Goal: Navigation & Orientation: Find specific page/section

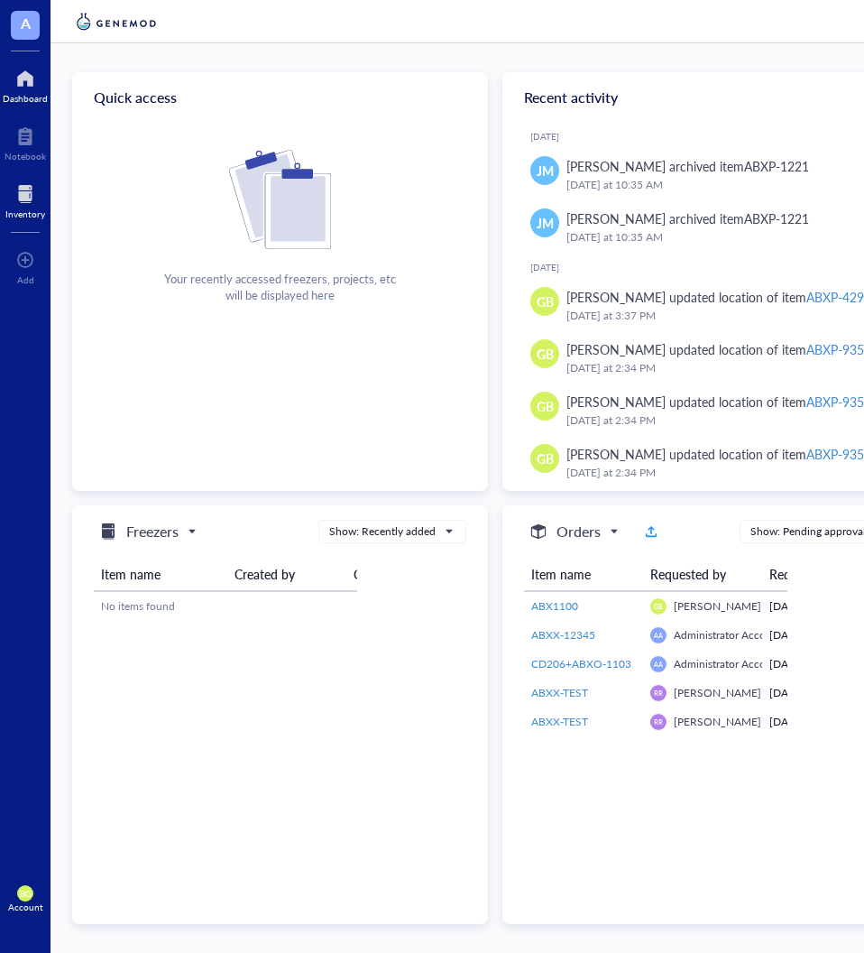
click at [17, 216] on div "Inventory" at bounding box center [25, 213] width 40 height 11
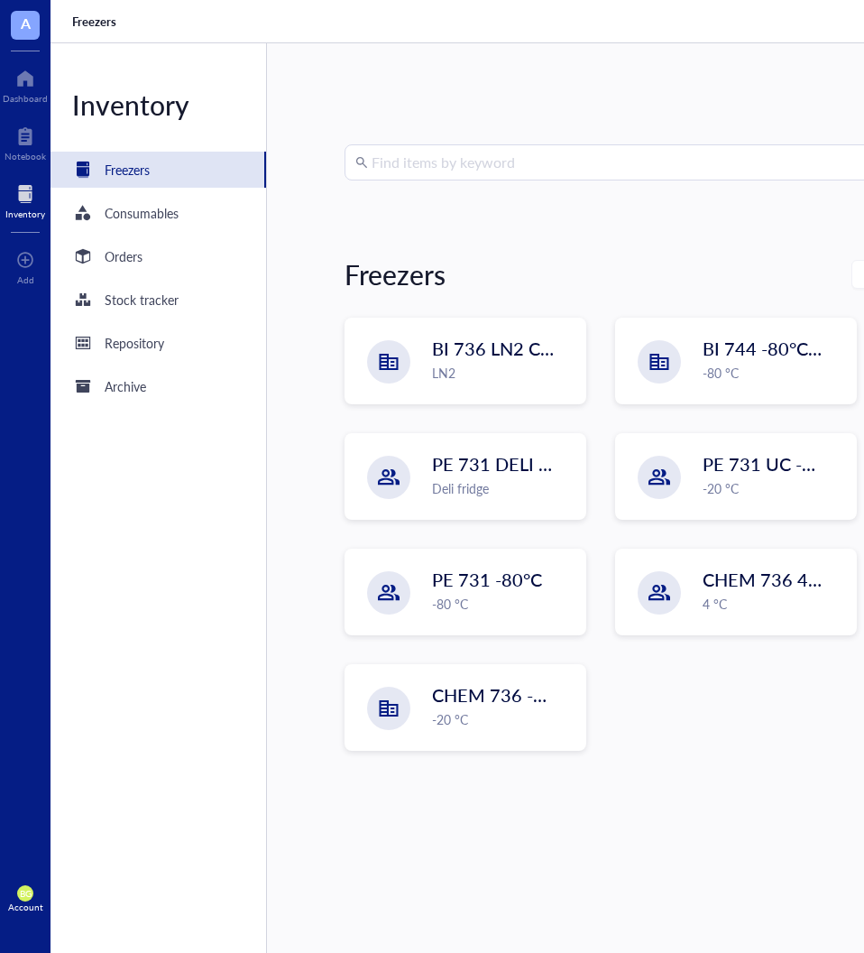
click at [33, 30] on span "A" at bounding box center [25, 25] width 29 height 29
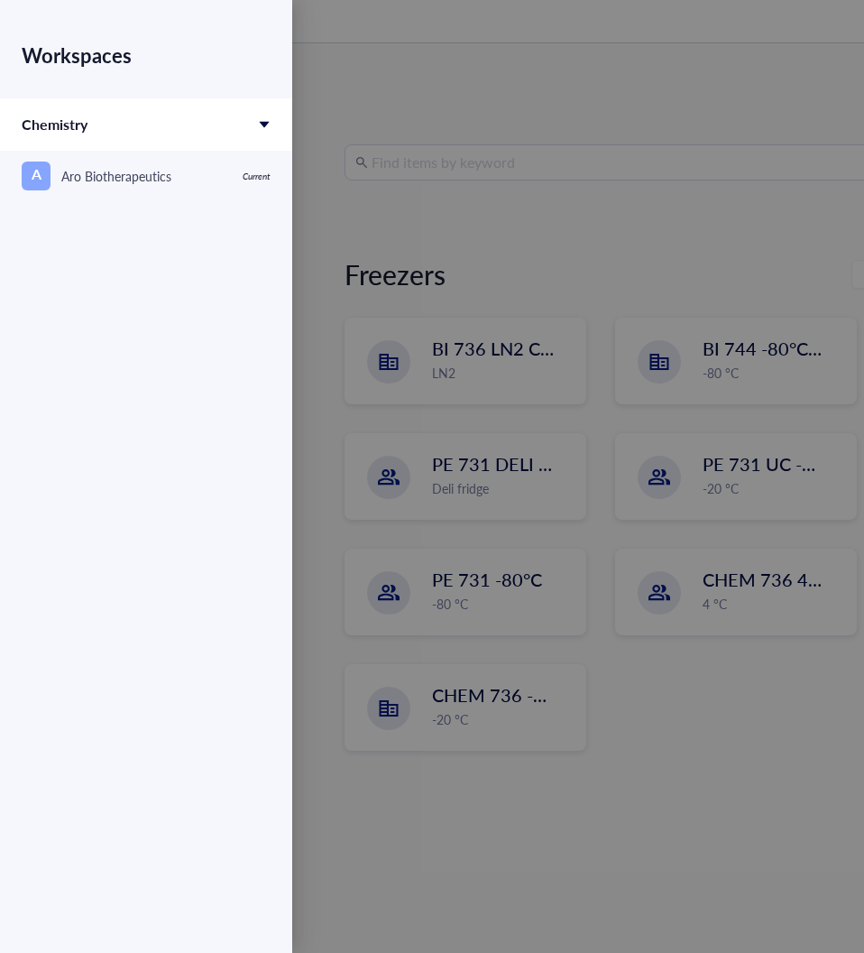
click at [383, 87] on div at bounding box center [432, 476] width 864 height 953
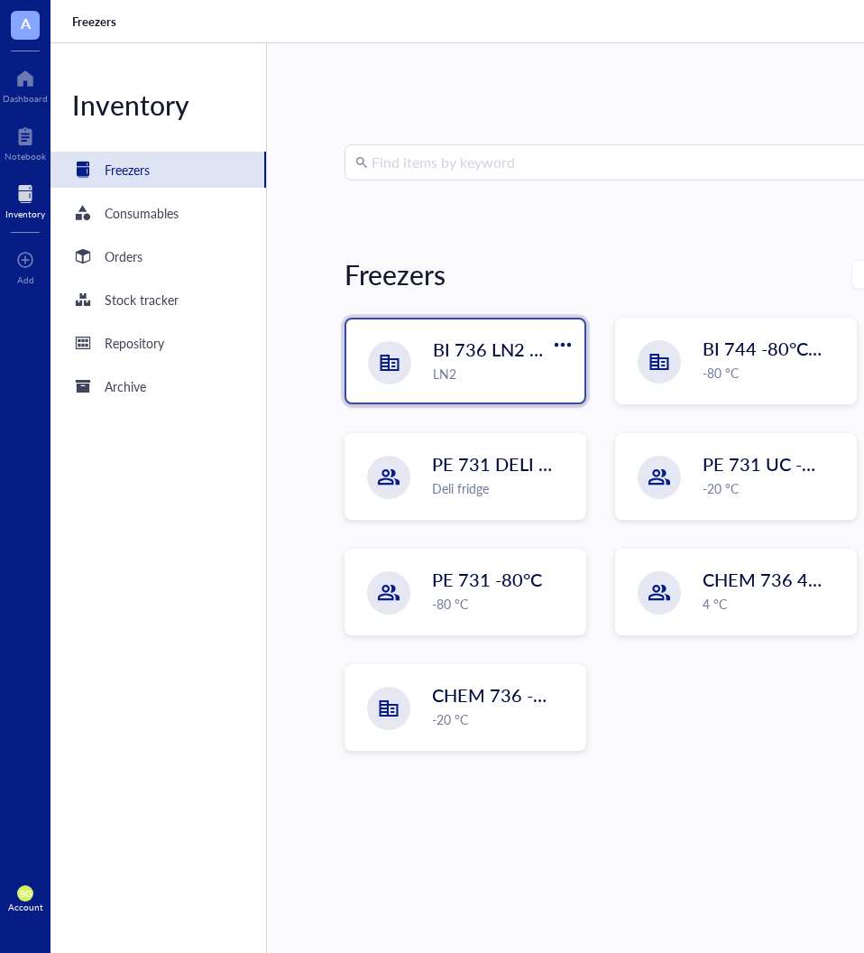
click at [533, 364] on div "LN2" at bounding box center [503, 374] width 141 height 20
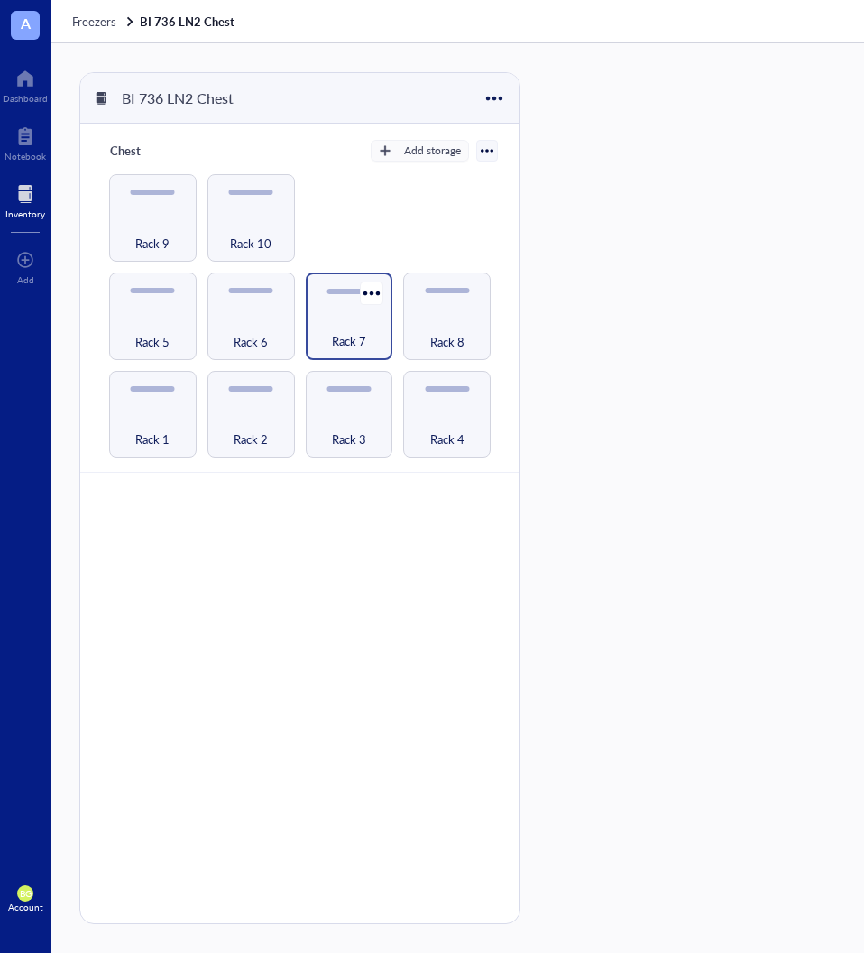
click at [344, 299] on div "Rack 7" at bounding box center [350, 316] width 88 height 88
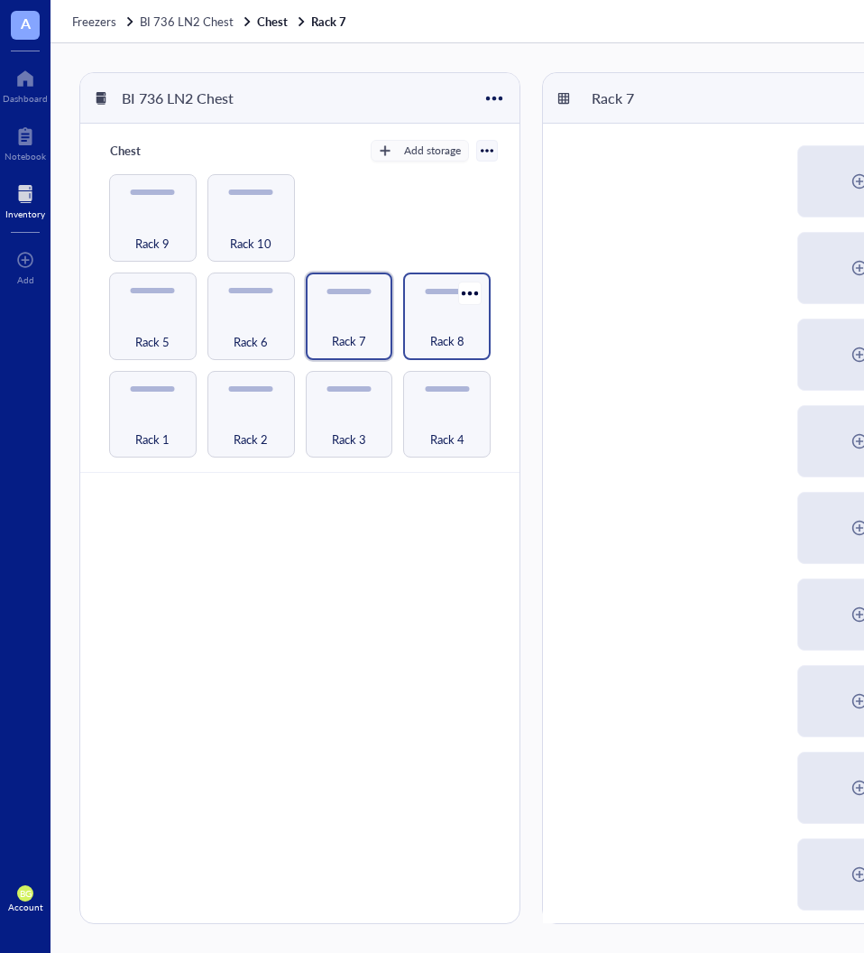
click at [452, 323] on div "Rack 8" at bounding box center [446, 331] width 69 height 40
click at [146, 401] on div "Rack 1" at bounding box center [153, 415] width 88 height 88
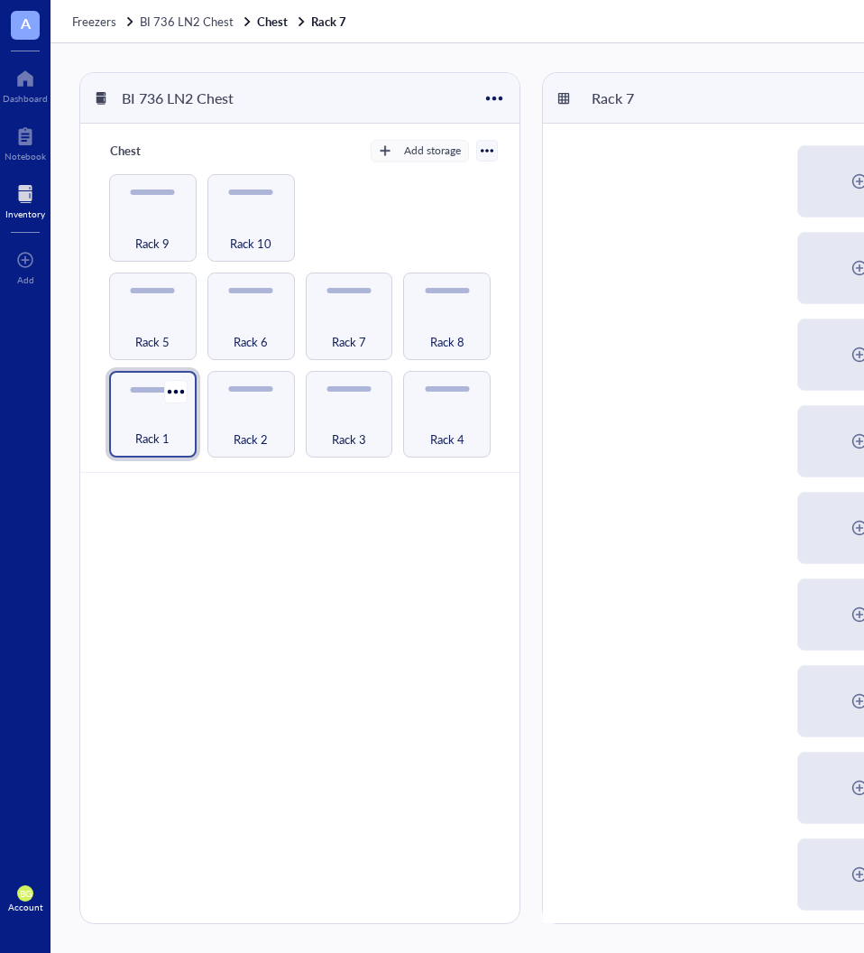
scroll to position [0, 291]
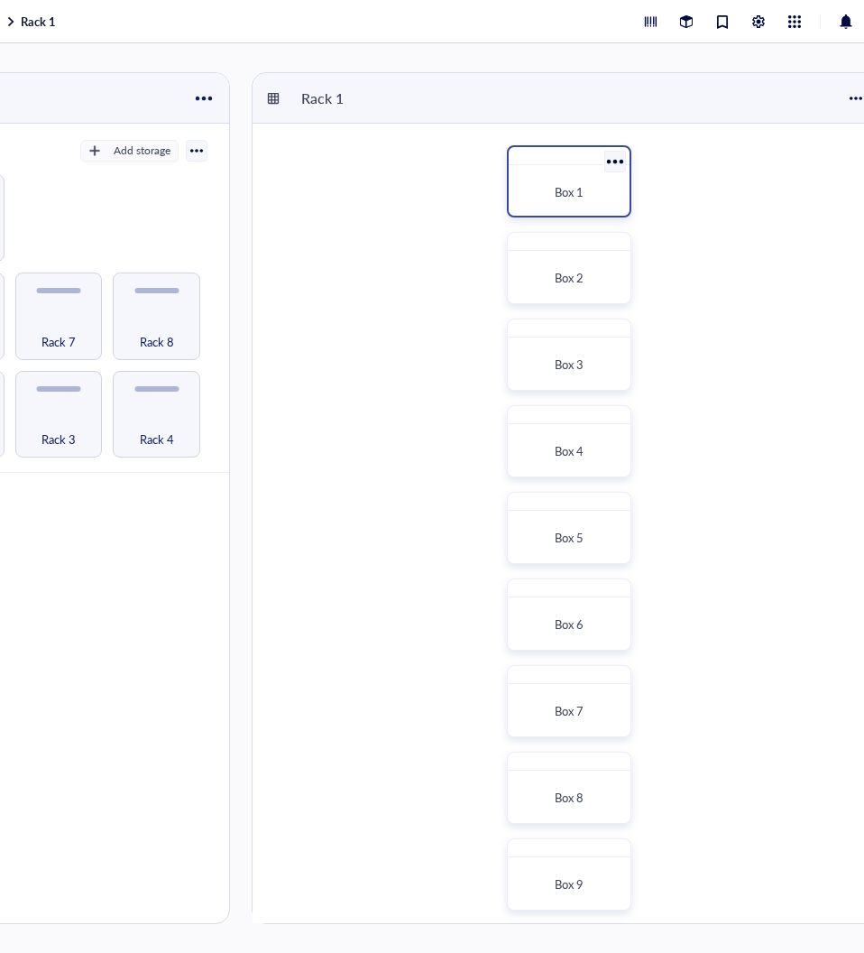
click at [538, 172] on div "Box 1" at bounding box center [569, 192] width 106 height 40
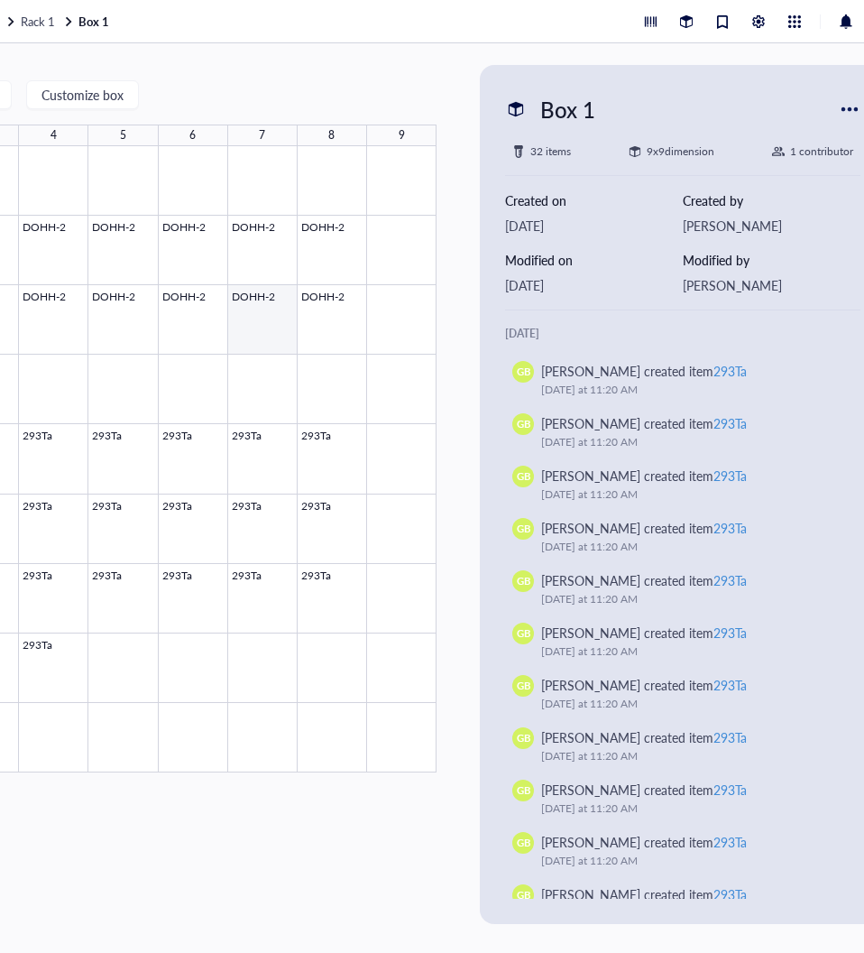
click at [274, 343] on div at bounding box center [124, 459] width 626 height 626
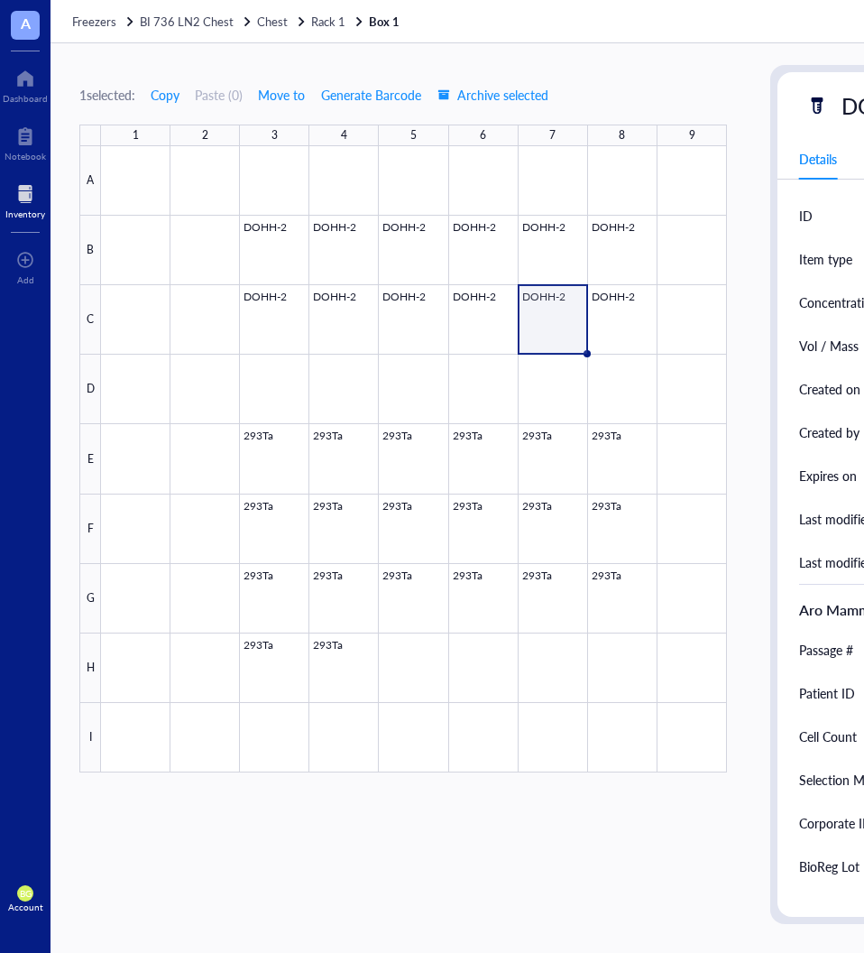
scroll to position [0, 1]
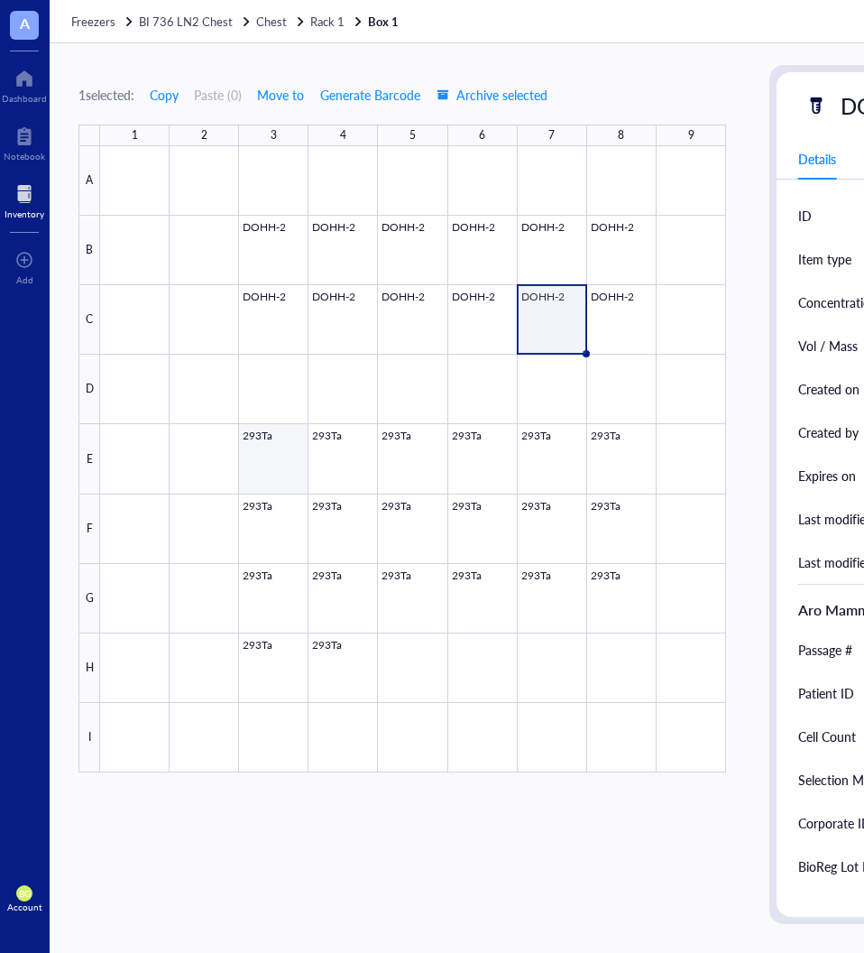
click at [257, 470] on div at bounding box center [413, 459] width 626 height 626
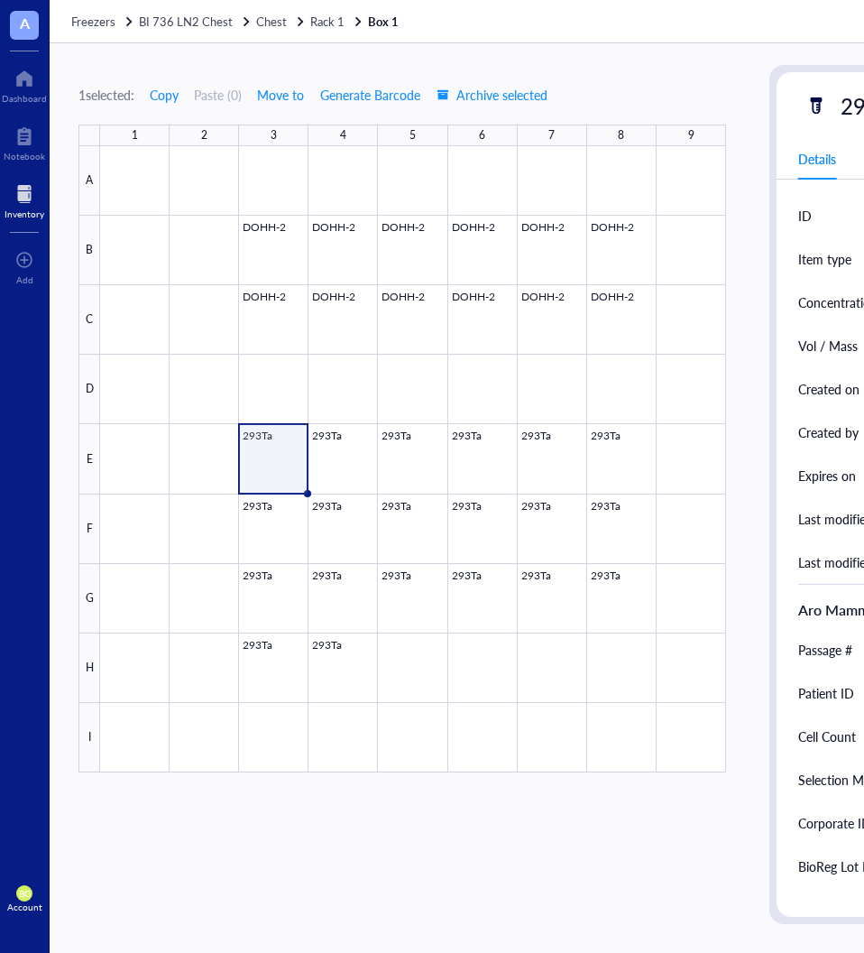
click at [271, 32] on div "Freezers BI 736 LN2 Chest Chest Rack 1 Box 1" at bounding box center [627, 21] width 1155 height 43
click at [220, 20] on span "BI 736 LN2 Chest" at bounding box center [186, 21] width 94 height 17
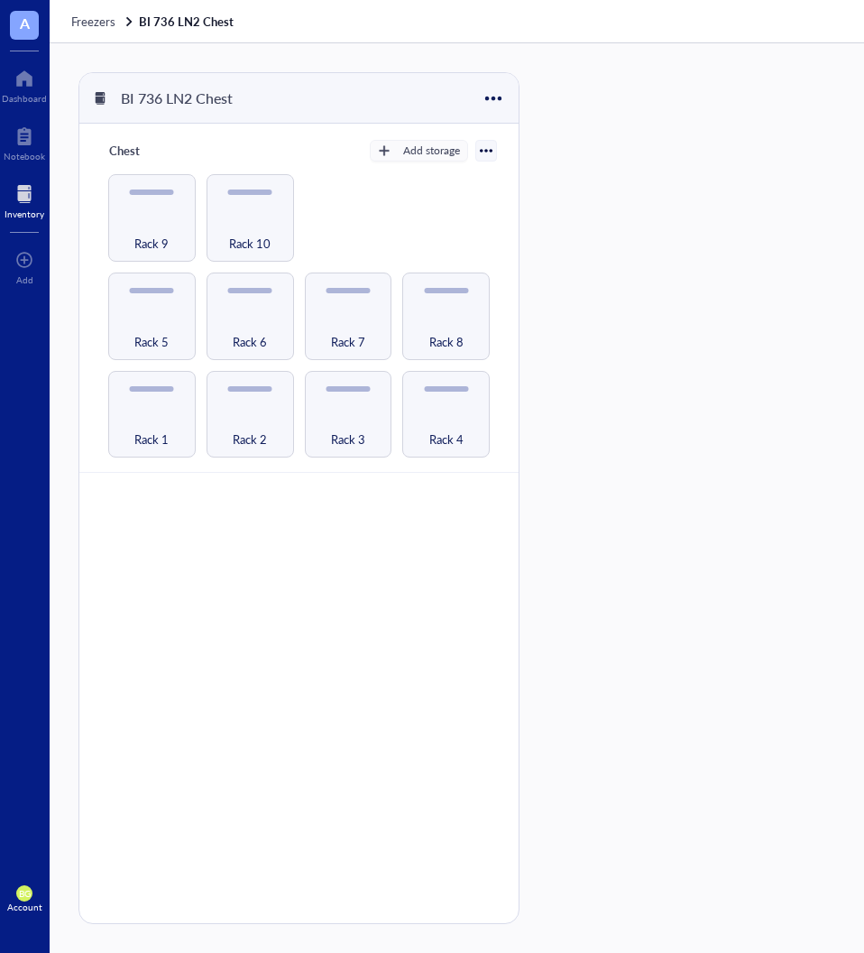
click at [31, 193] on div at bounding box center [25, 194] width 40 height 29
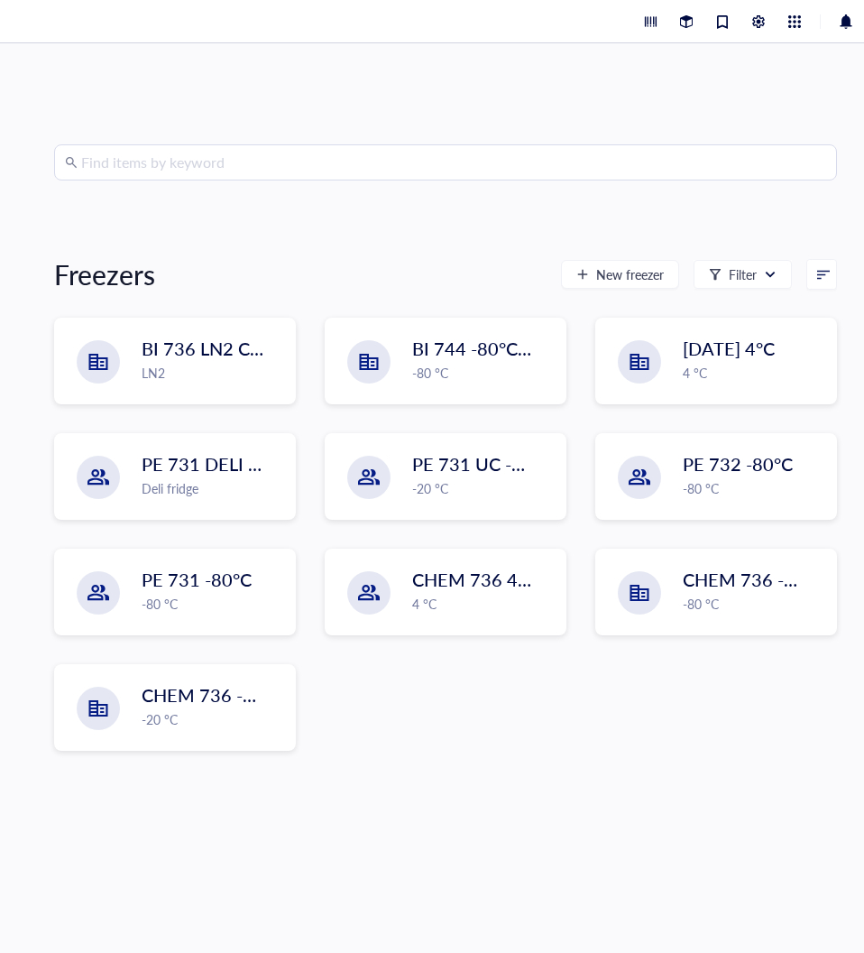
scroll to position [7, 0]
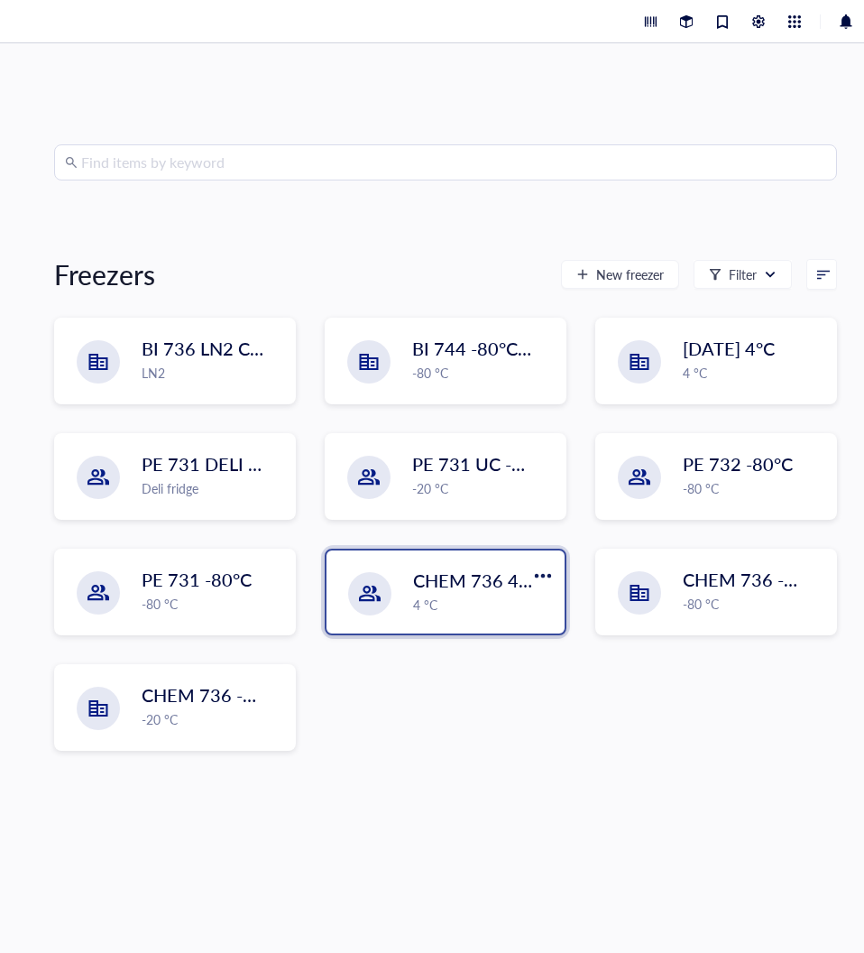
click at [464, 582] on span "CHEM 736 4°C" at bounding box center [475, 579] width 125 height 25
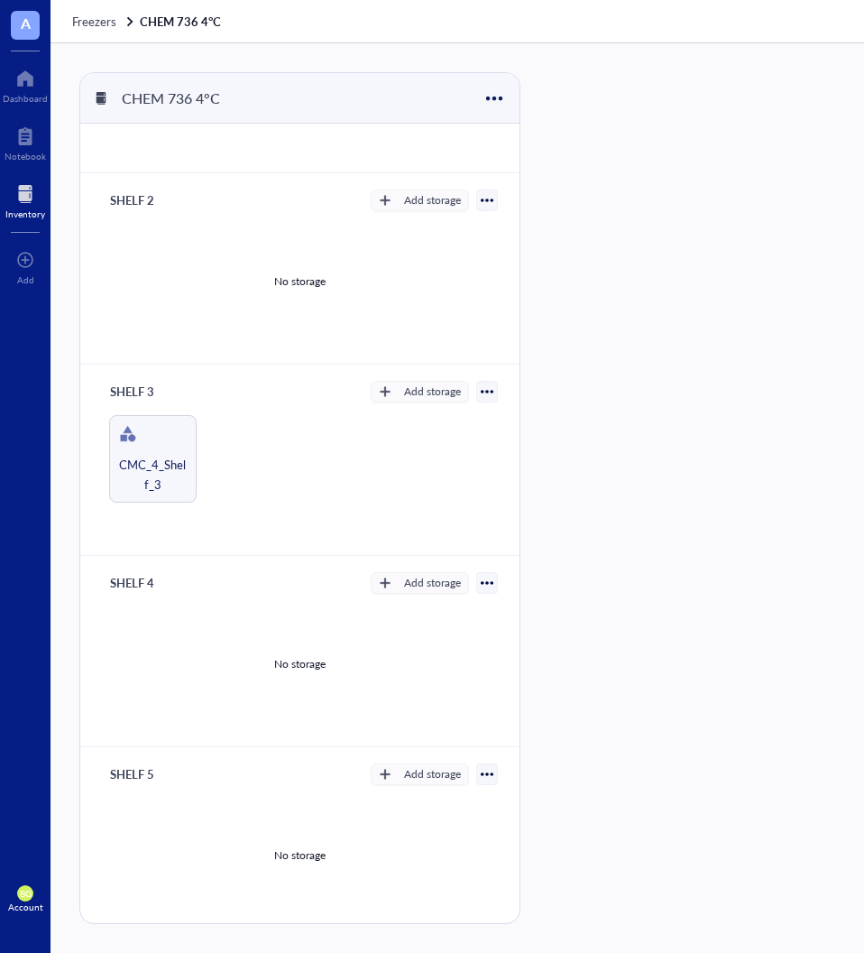
scroll to position [141, 0]
click at [191, 431] on div "CMC_4_Shelf_3" at bounding box center [153, 460] width 88 height 88
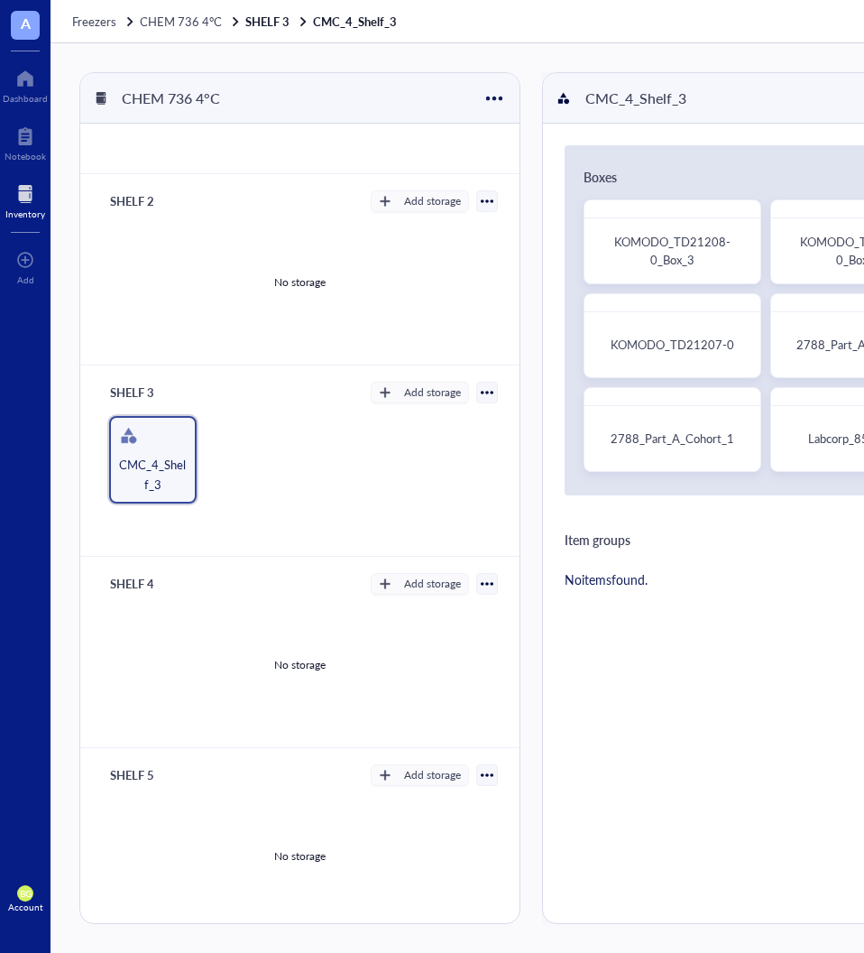
click at [105, 5] on div "Freezers CHEM 736 4°C SHELF 3 CMC_4_Shelf_3" at bounding box center [628, 21] width 1155 height 43
click at [104, 14] on span "Freezers" at bounding box center [94, 21] width 44 height 17
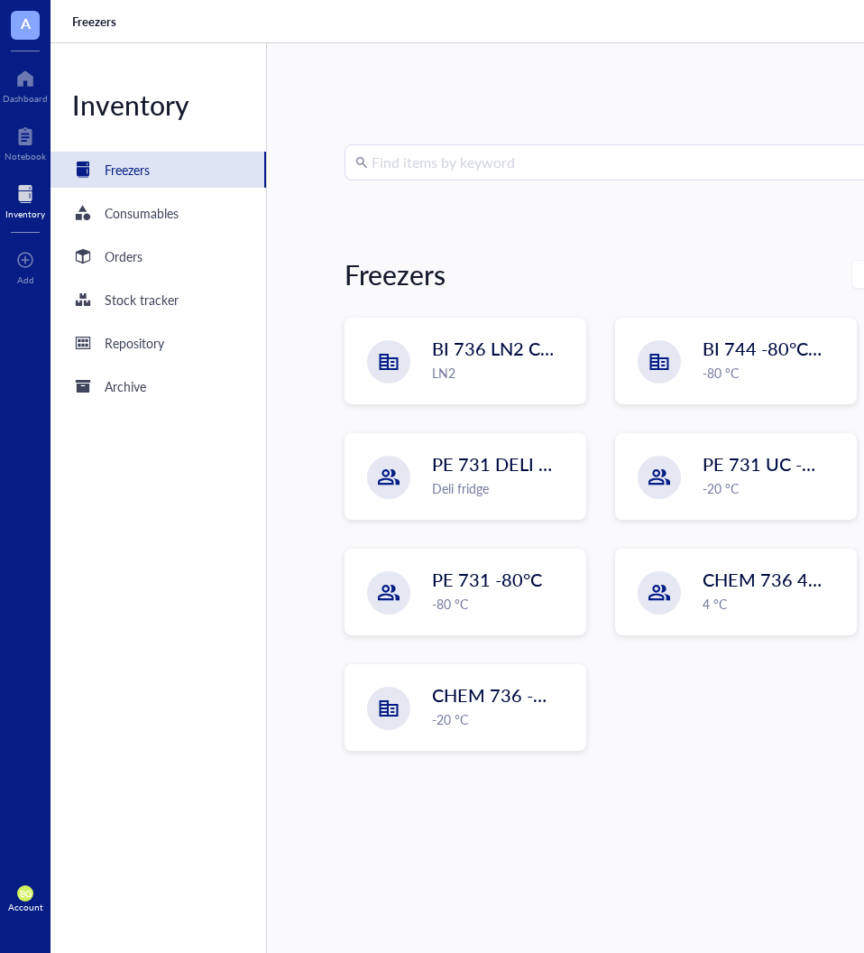
click at [29, 13] on span "A" at bounding box center [26, 23] width 10 height 23
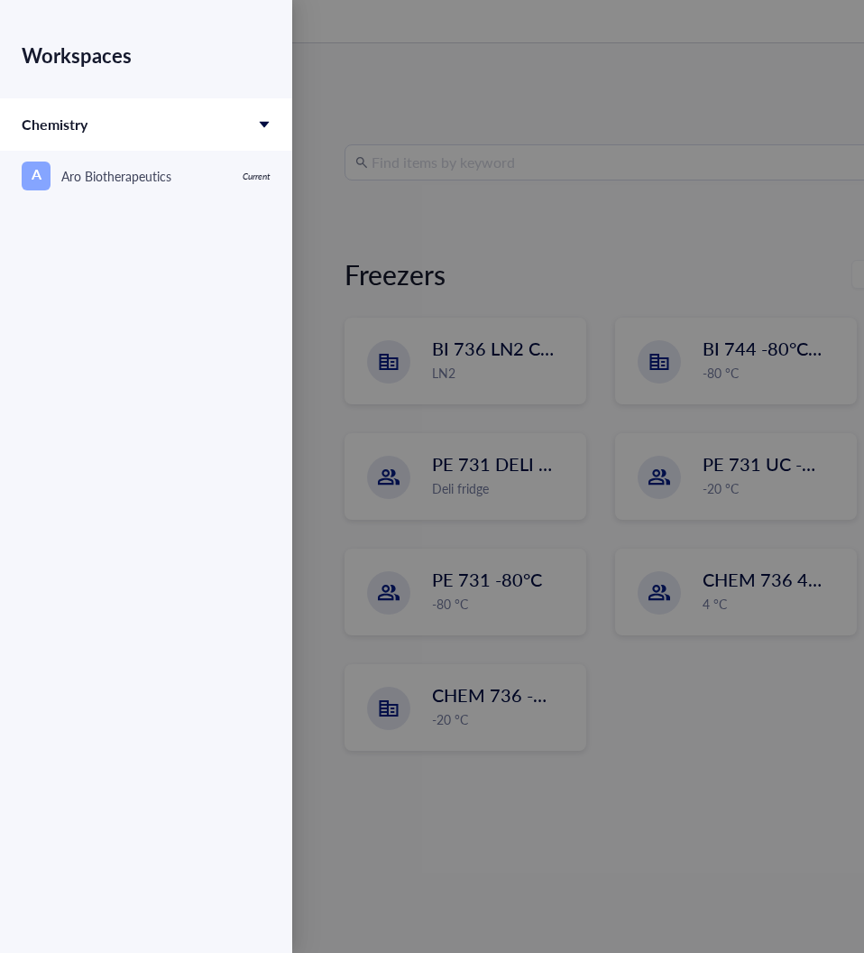
click at [392, 42] on div at bounding box center [432, 476] width 864 height 953
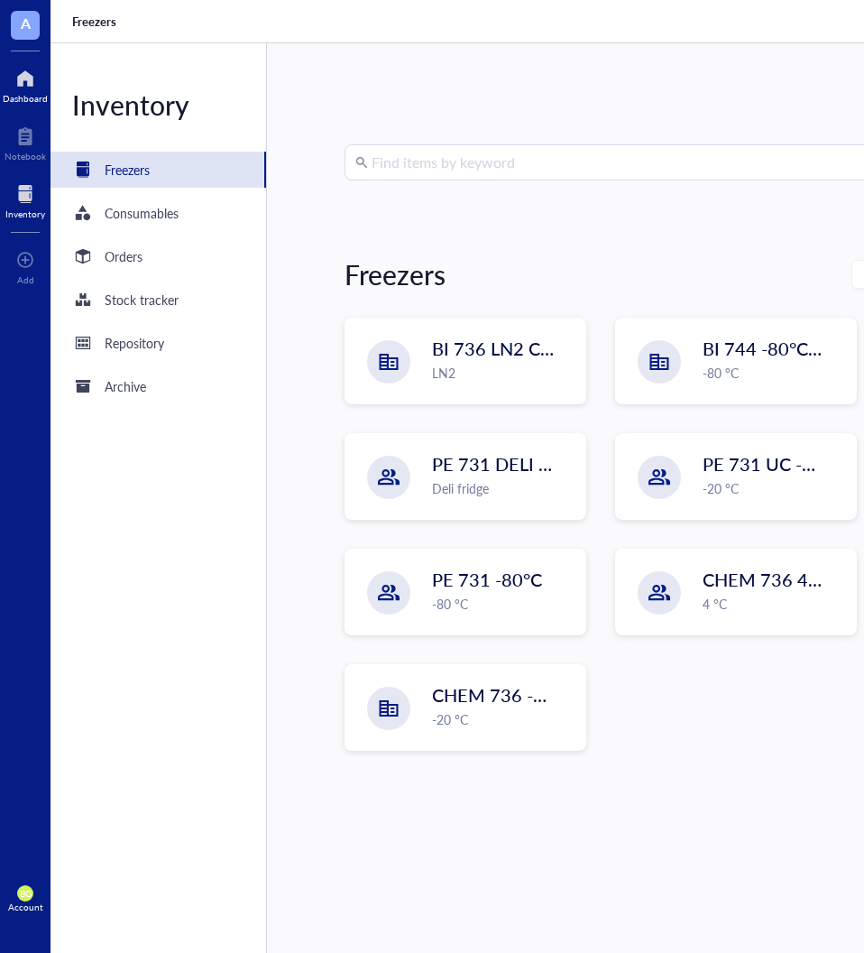
click at [23, 93] on div "Dashboard" at bounding box center [25, 98] width 45 height 11
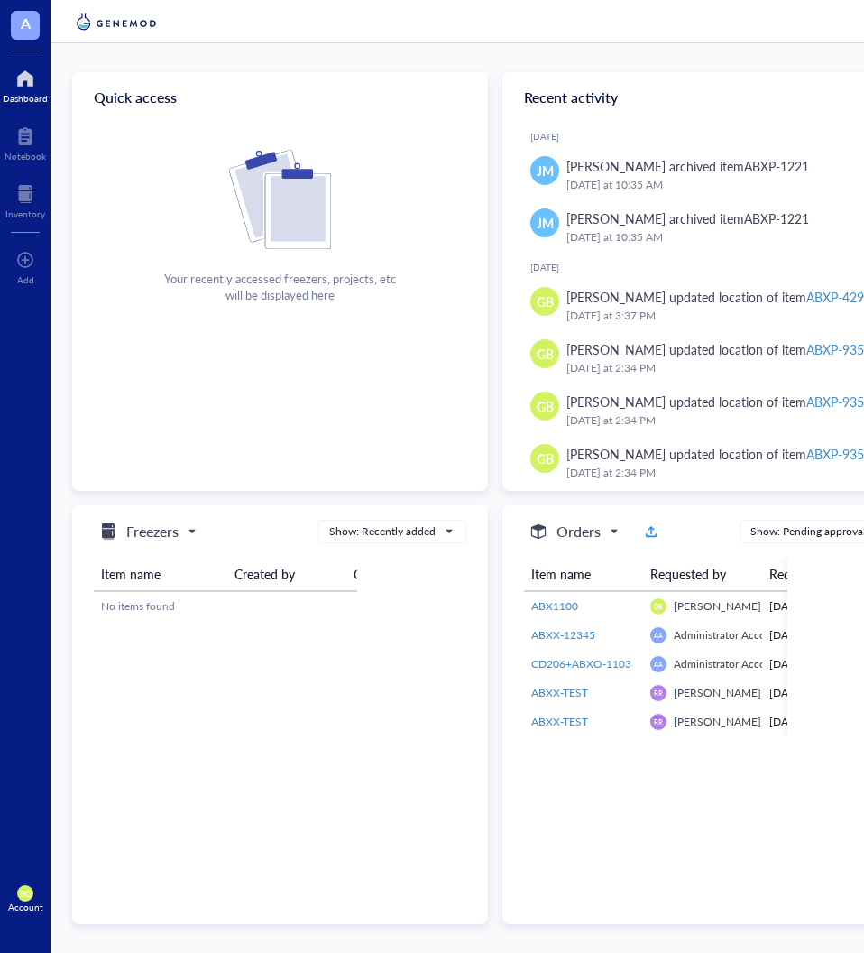
click at [30, 105] on div "Dashboard" at bounding box center [25, 84] width 51 height 51
click at [38, 157] on div "Notebook" at bounding box center [26, 156] width 42 height 11
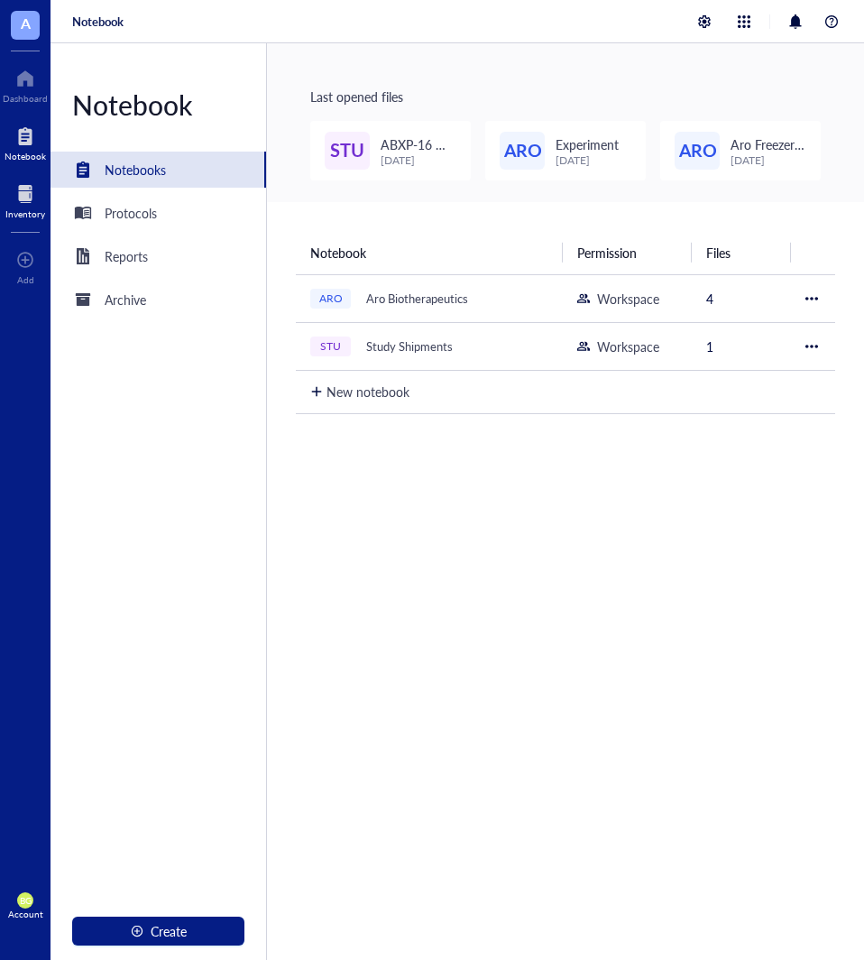
click at [43, 198] on div at bounding box center [25, 194] width 40 height 29
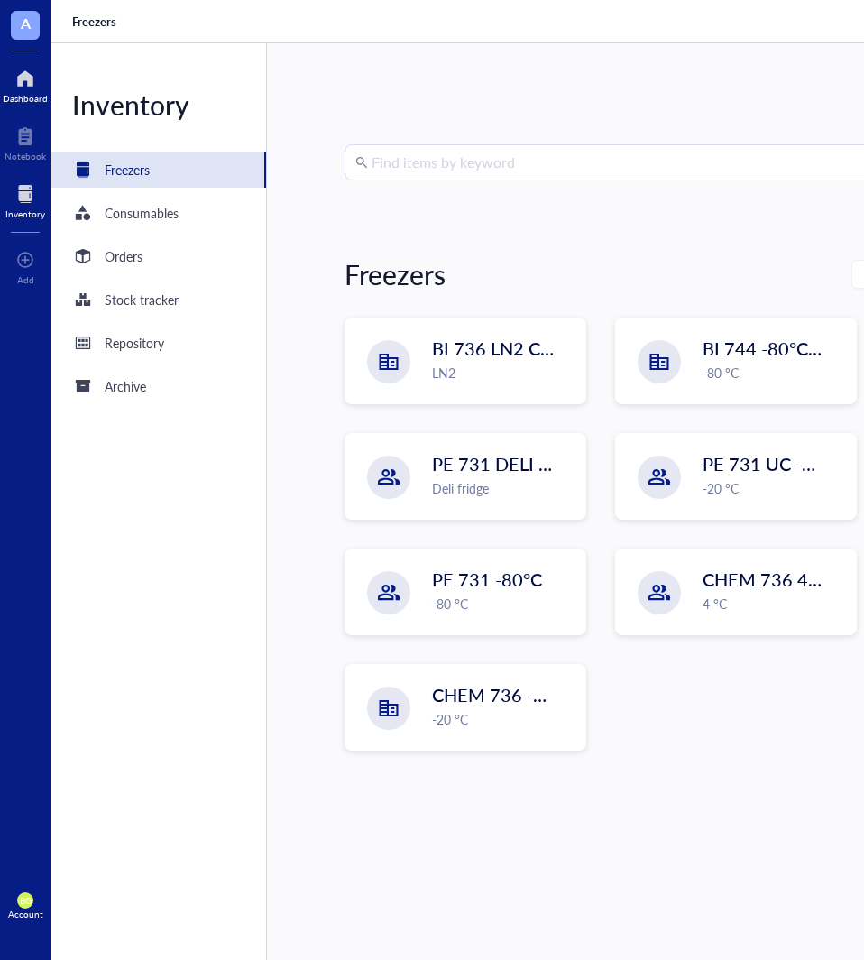
click at [44, 90] on div at bounding box center [25, 78] width 45 height 29
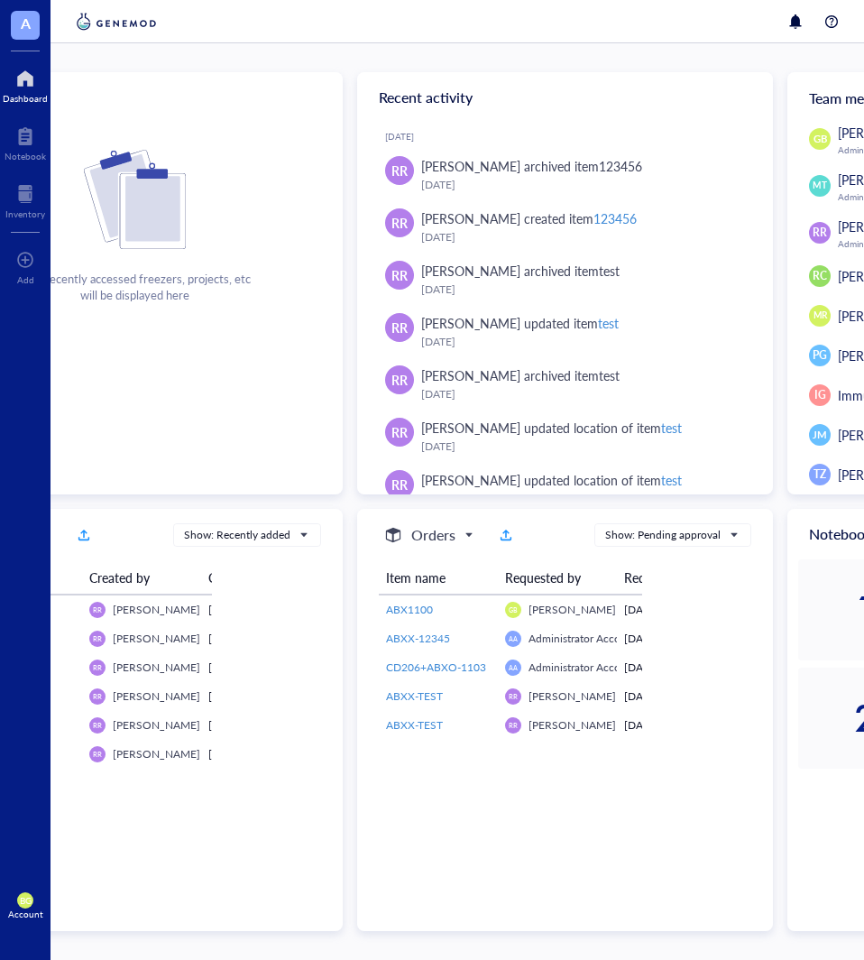
click at [44, 90] on div at bounding box center [25, 78] width 45 height 29
click at [106, 125] on div "Quick access Your recently accessed freezers, projects, etc will be displayed h…" at bounding box center [135, 283] width 416 height 422
click at [23, 912] on div "Account" at bounding box center [25, 914] width 35 height 11
click at [106, 837] on link "Account settings" at bounding box center [121, 839] width 104 height 32
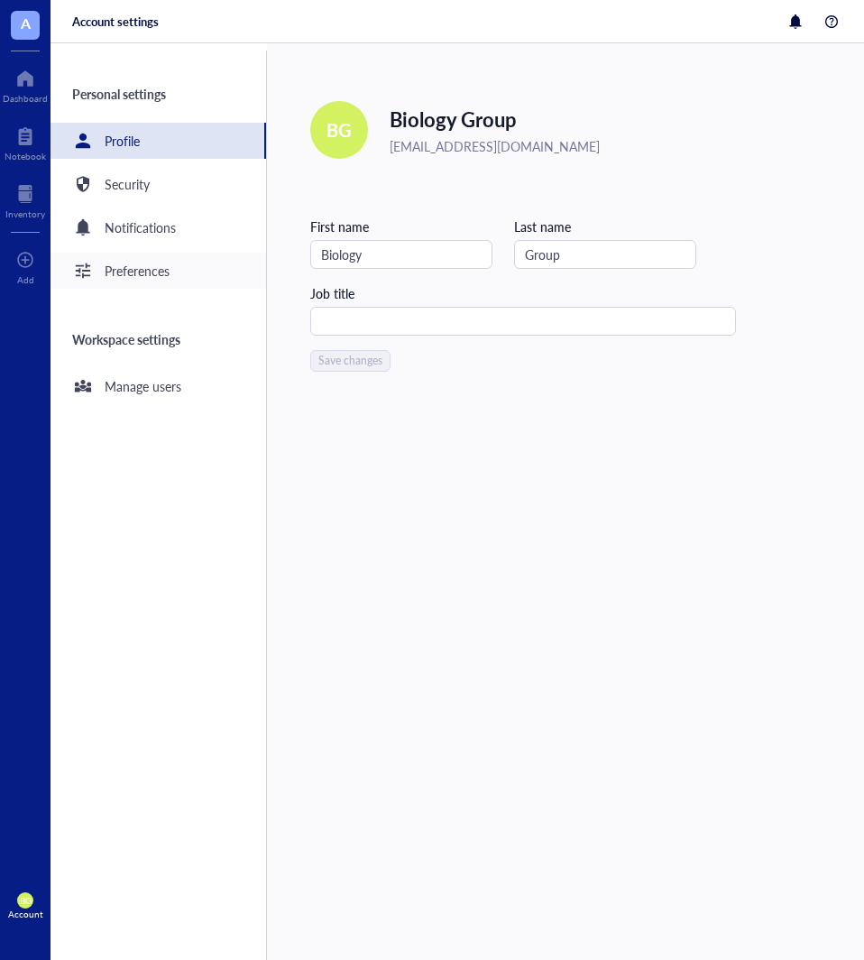
click at [141, 264] on div "Preferences" at bounding box center [137, 271] width 65 height 20
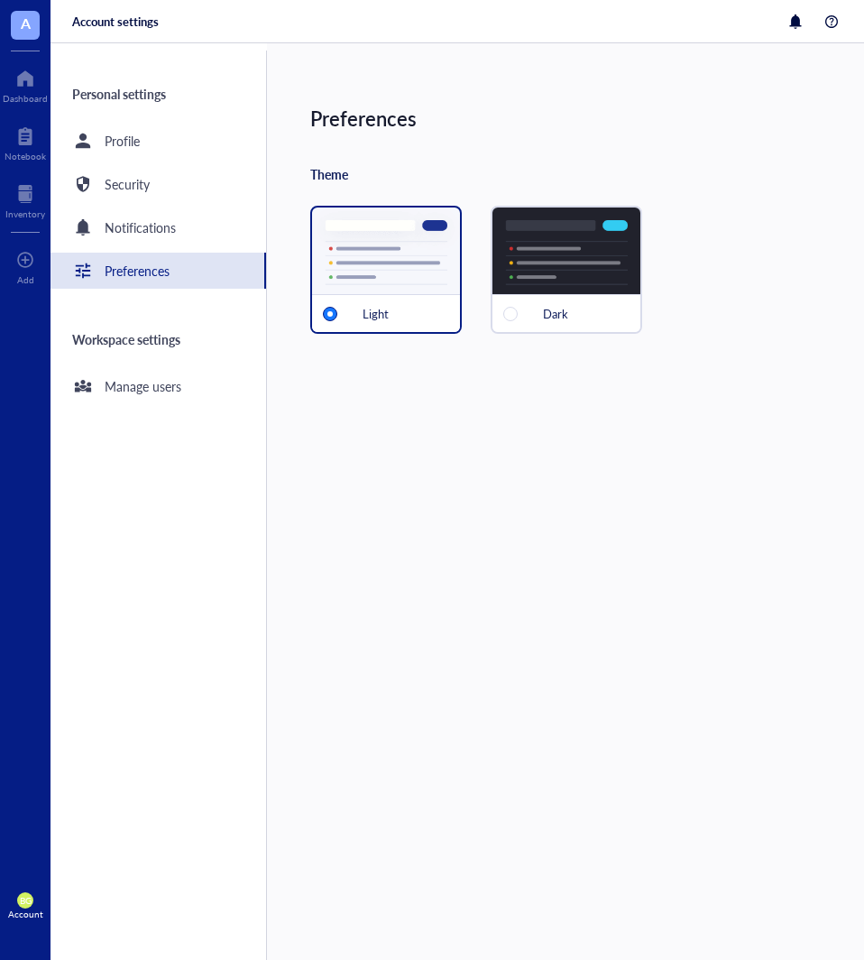
click at [540, 297] on div "Dark" at bounding box center [567, 313] width 148 height 38
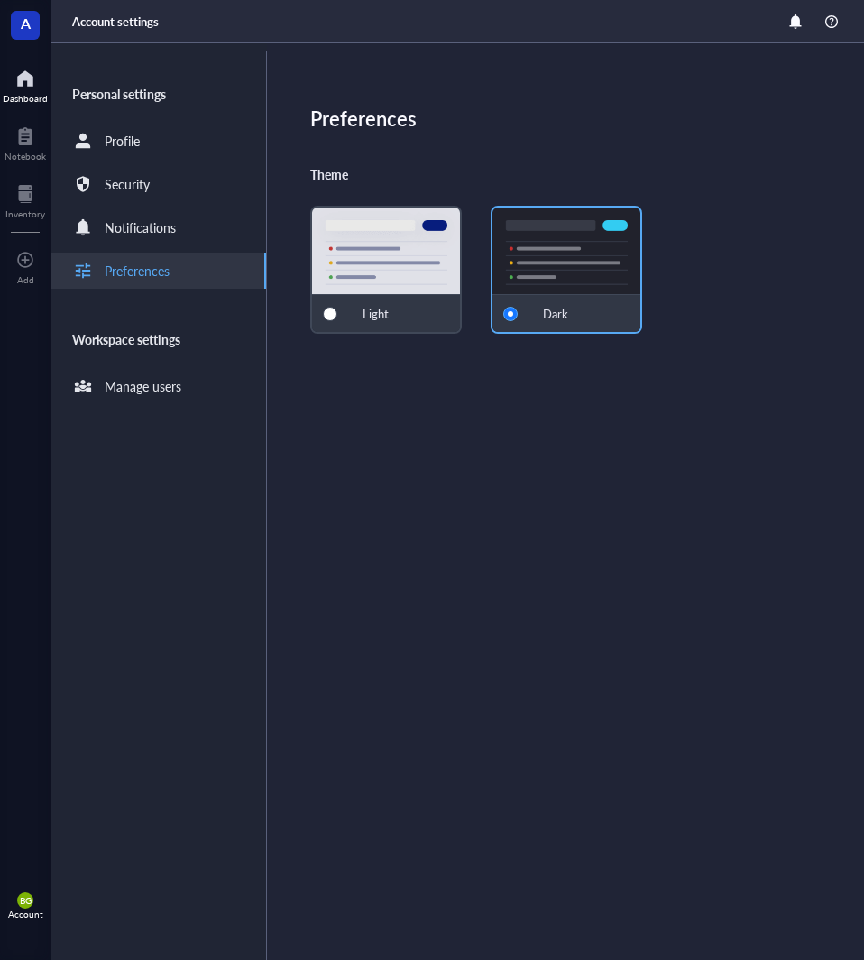
click at [36, 93] on div "Dashboard" at bounding box center [25, 98] width 45 height 11
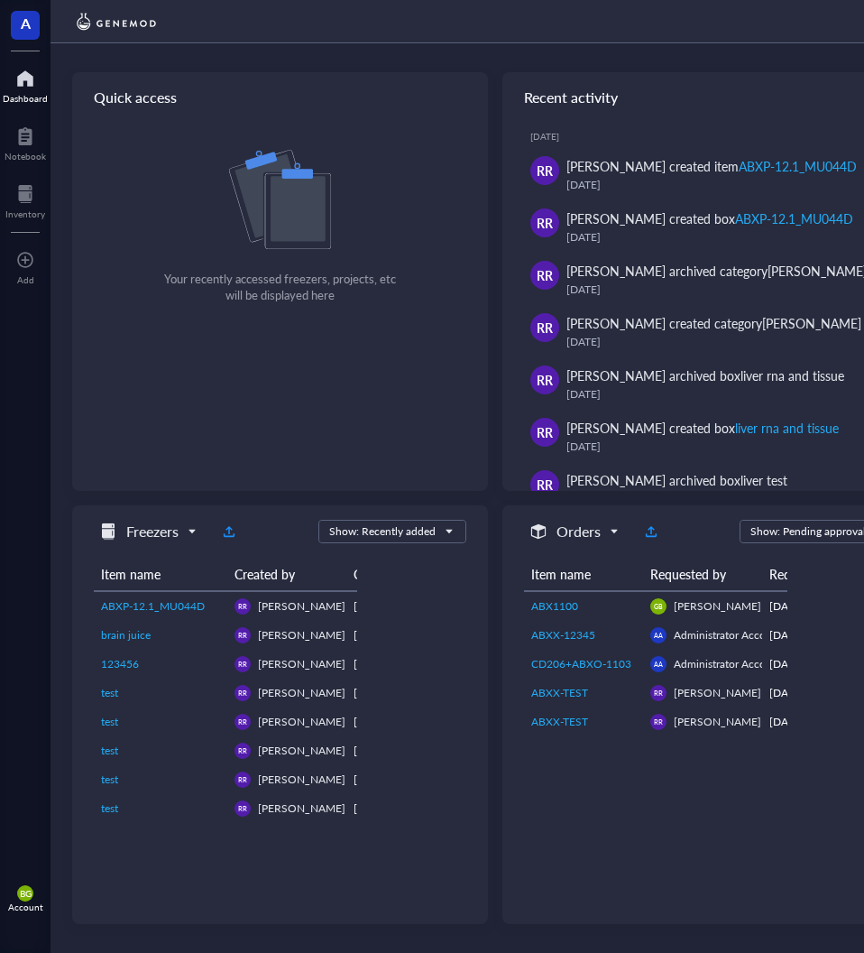
click at [595, 103] on div "Recent activity" at bounding box center [711, 97] width 416 height 51
click at [23, 140] on div at bounding box center [26, 136] width 42 height 29
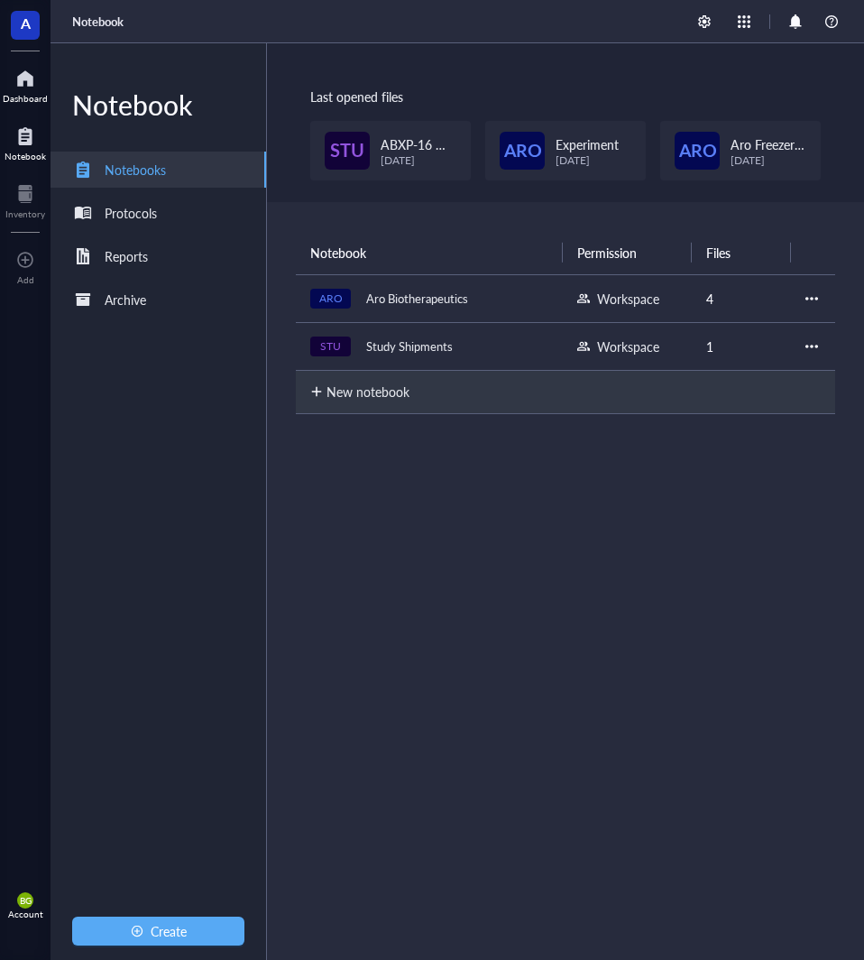
click at [32, 76] on div at bounding box center [25, 78] width 45 height 29
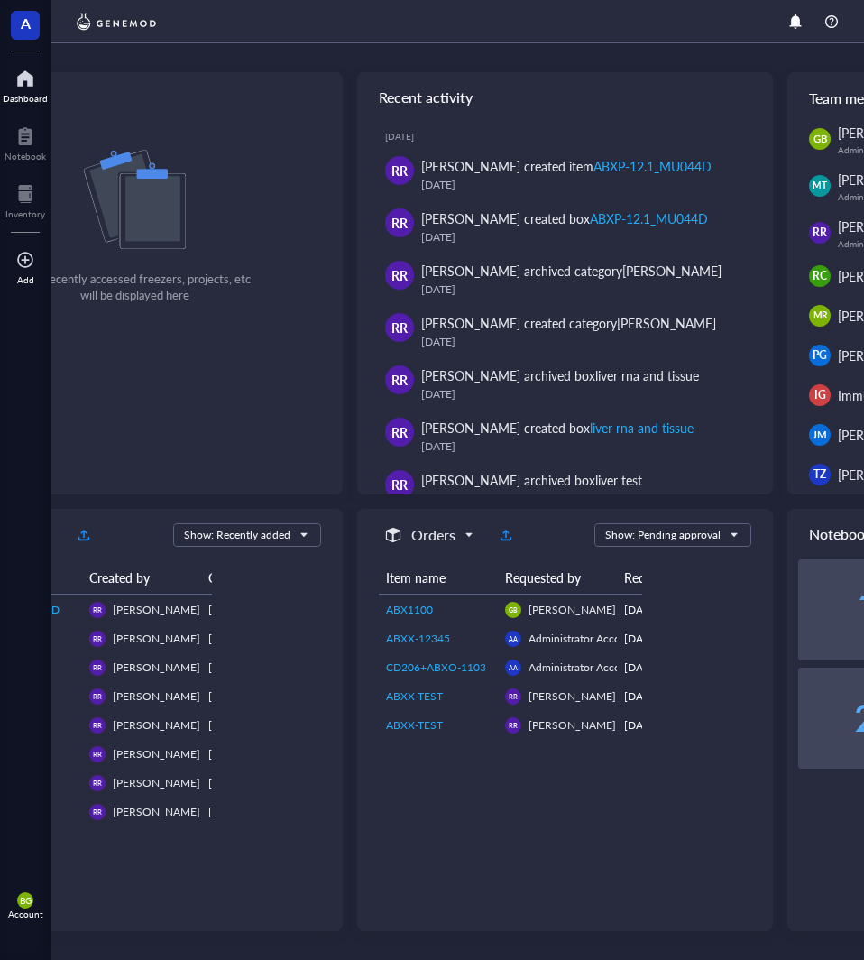
click at [17, 275] on div "Add" at bounding box center [25, 279] width 17 height 11
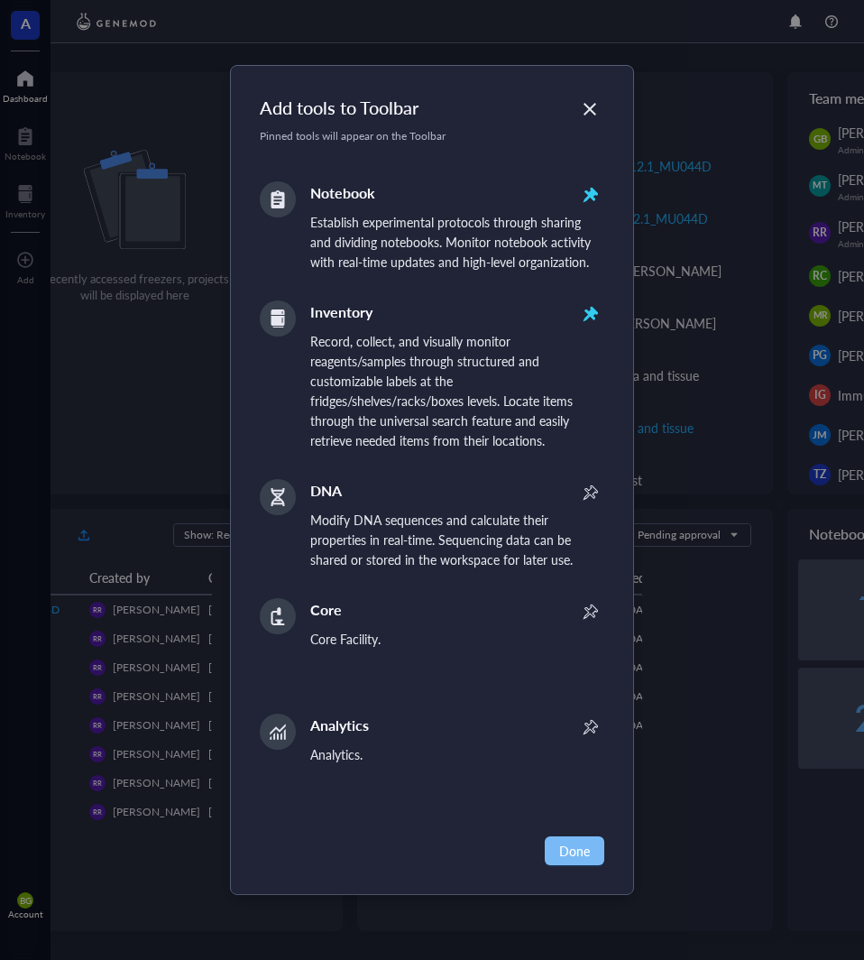
click at [567, 853] on span "Done" at bounding box center [574, 851] width 31 height 20
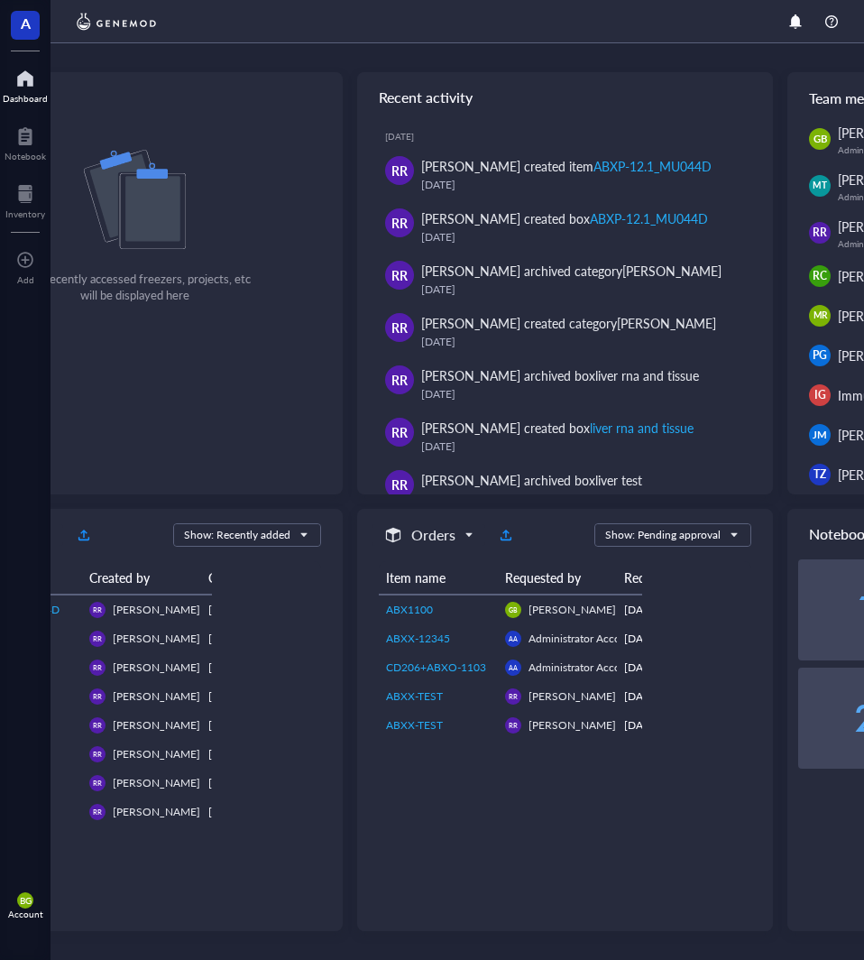
click at [21, 24] on span "A" at bounding box center [26, 23] width 10 height 23
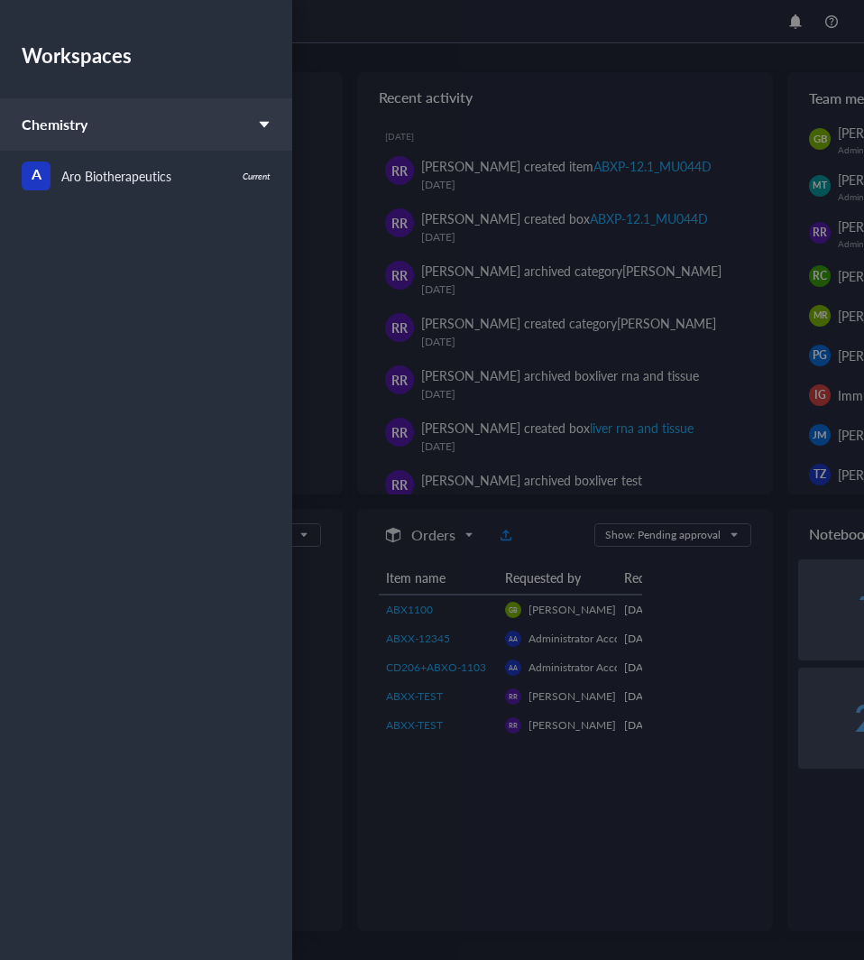
click at [20, 24] on div "Workspaces Chemistry A Aro Biotherapeutics Current" at bounding box center [146, 447] width 292 height 895
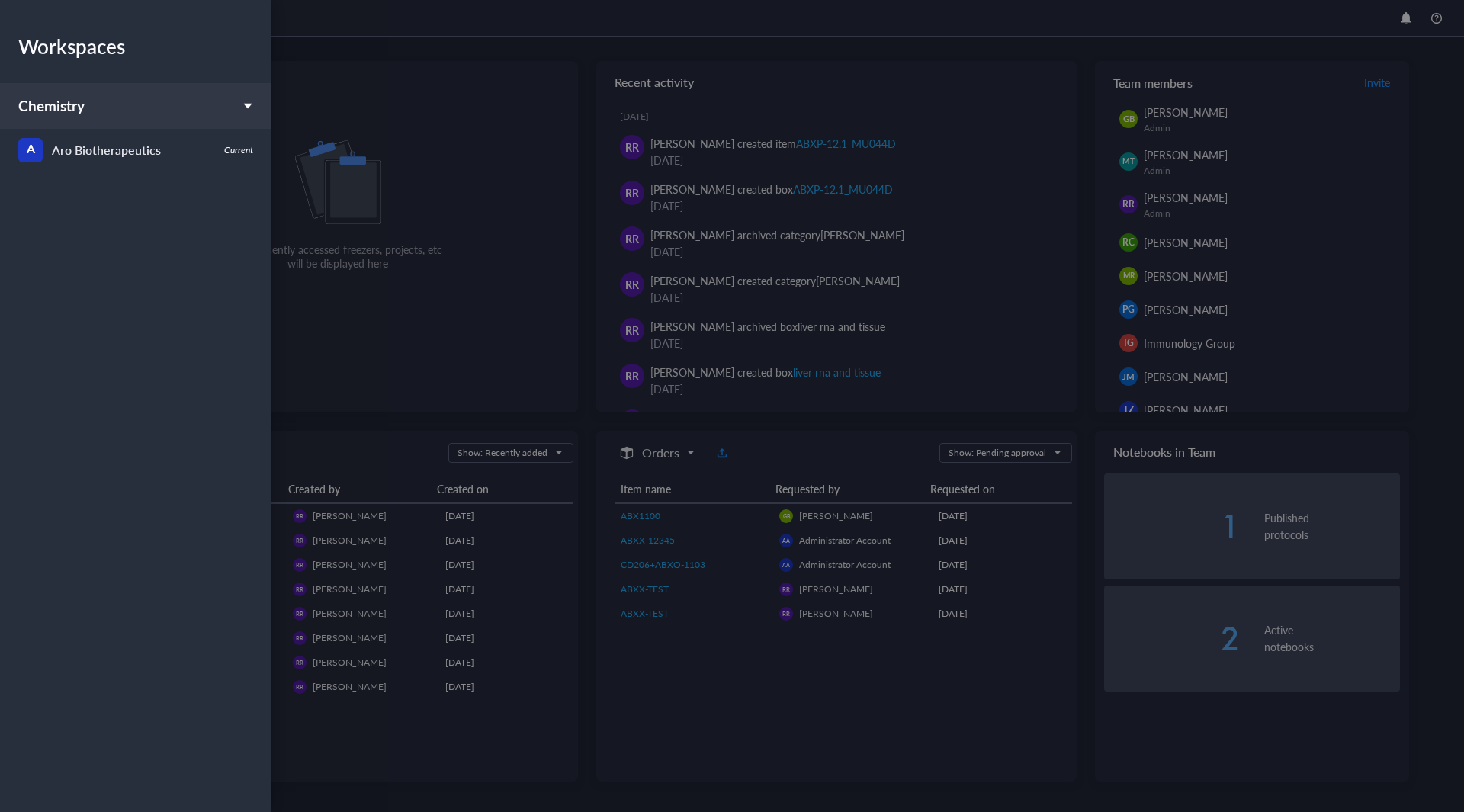
click at [369, 104] on div at bounding box center [732, 406] width 1464 height 812
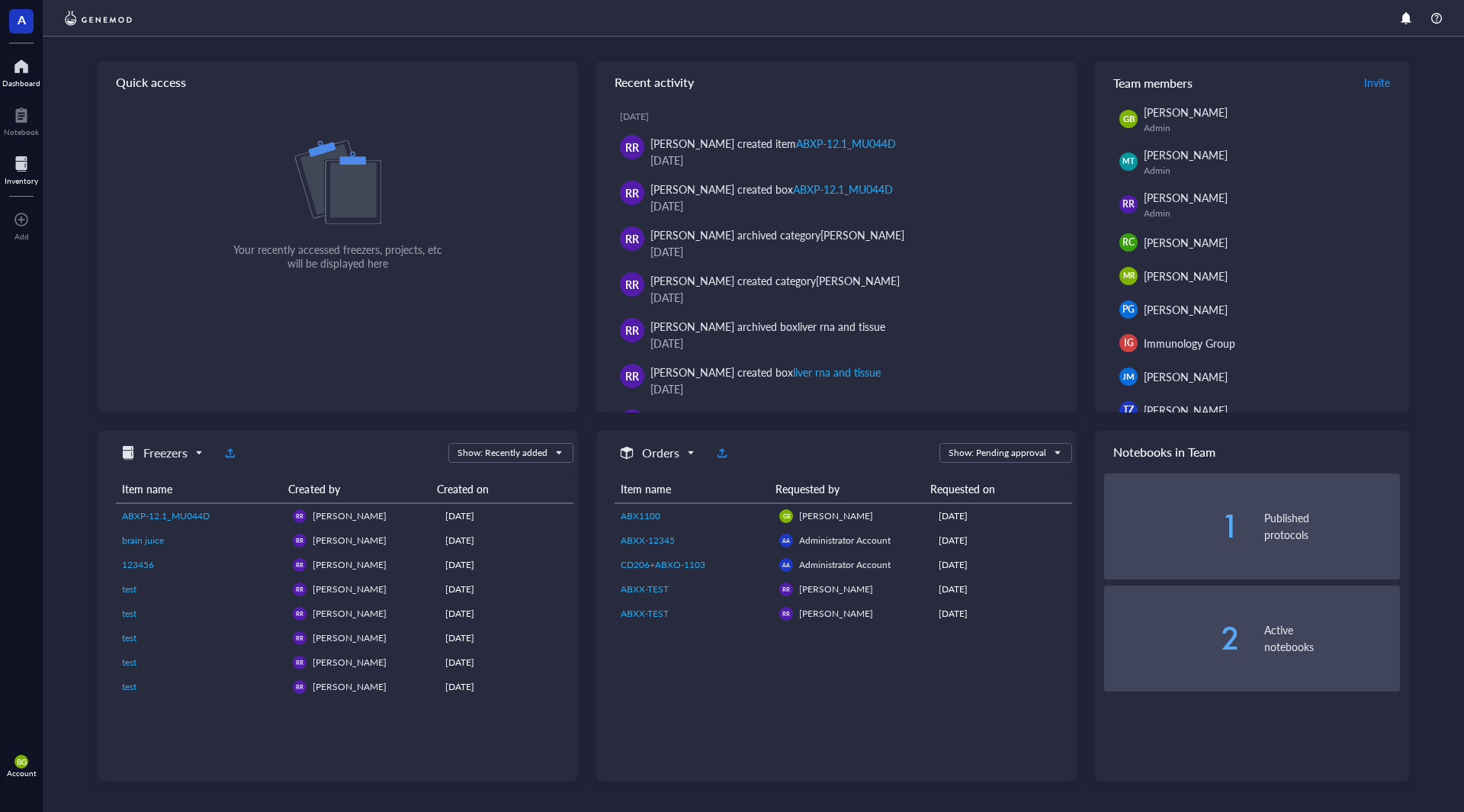
click at [8, 174] on div at bounding box center [21, 164] width 34 height 25
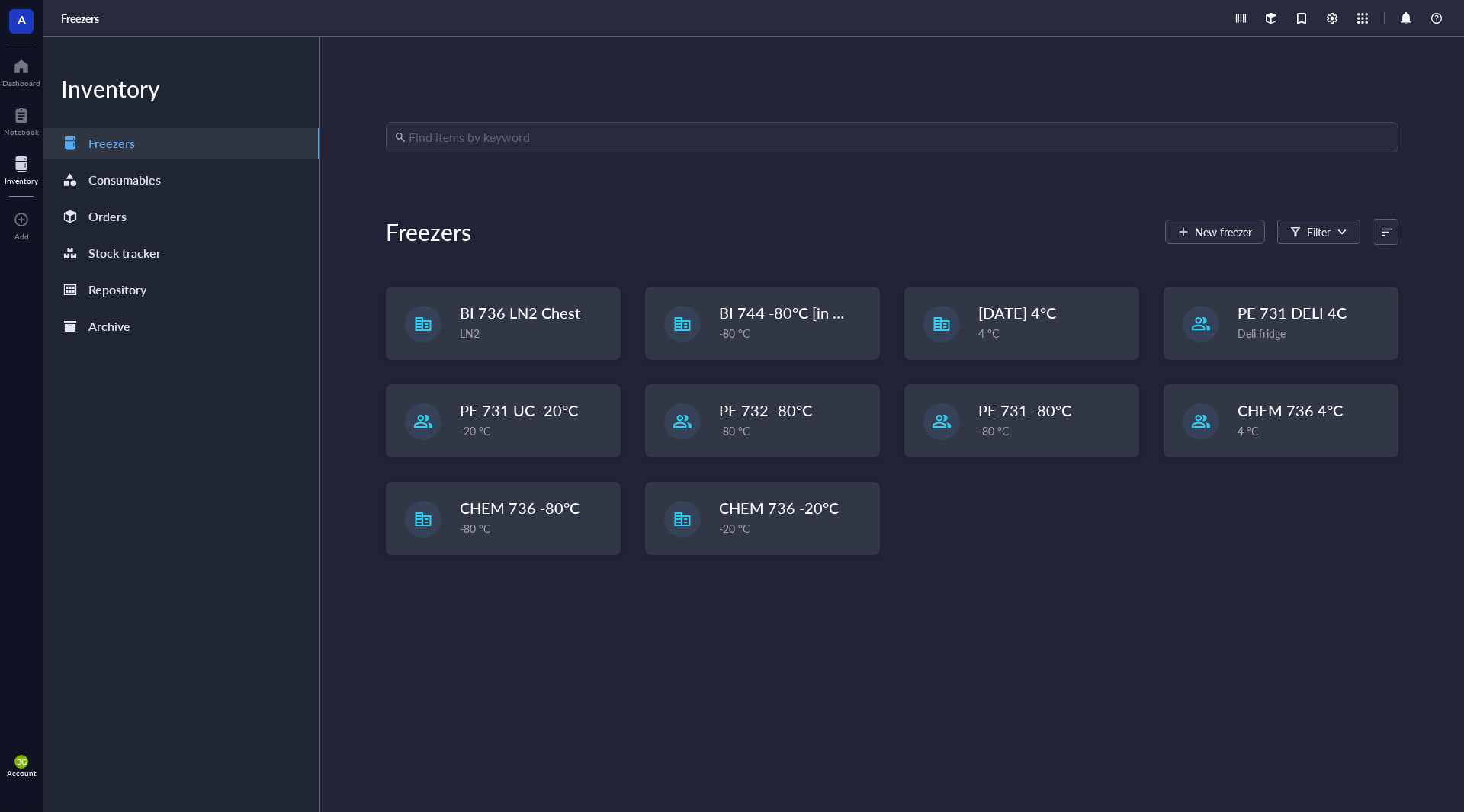
click at [49, 74] on div "Inventory" at bounding box center [181, 89] width 276 height 30
click at [28, 68] on div at bounding box center [21, 66] width 38 height 25
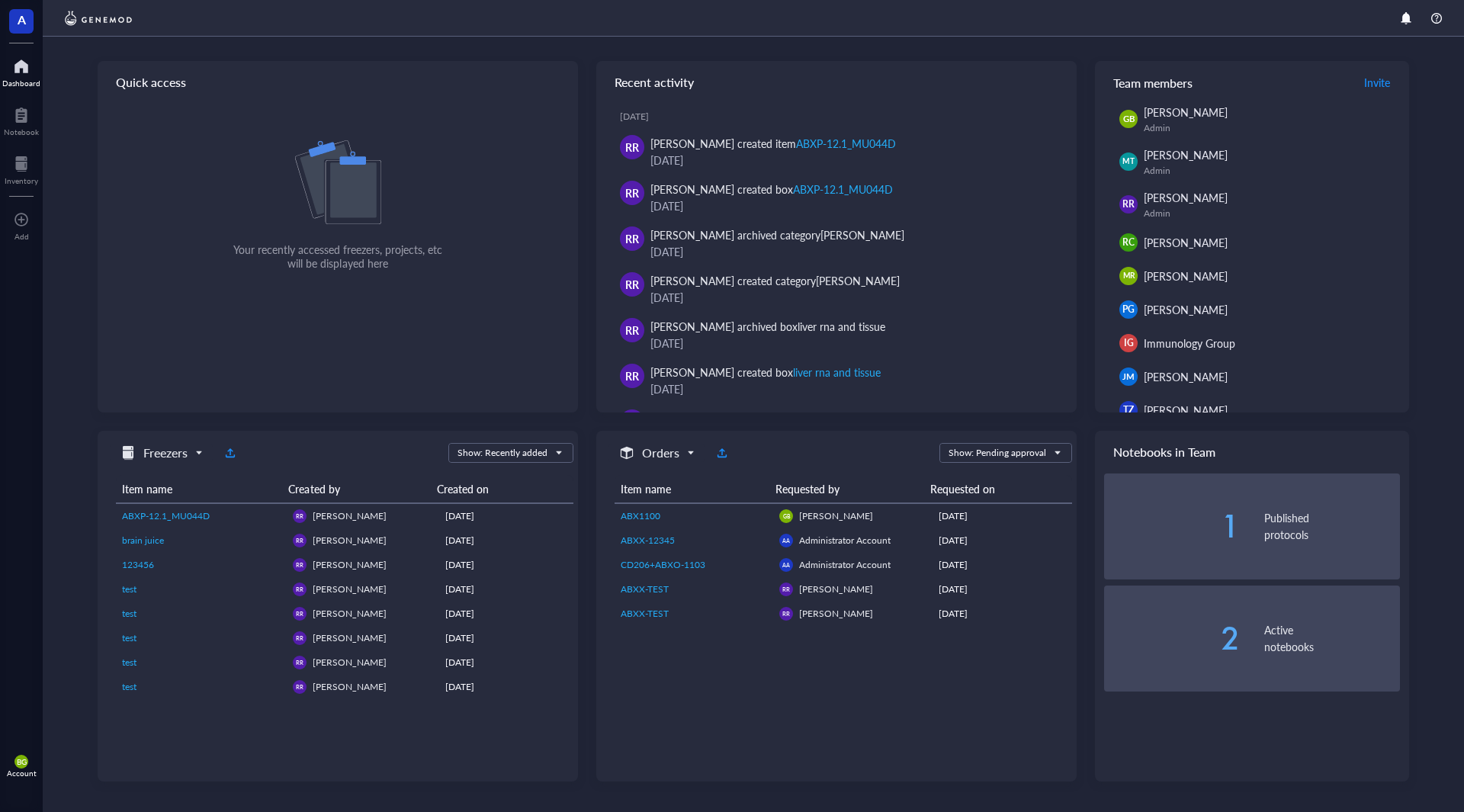
click at [729, 522] on div "1" at bounding box center [1172, 526] width 136 height 30
click at [729, 237] on span "[PERSON_NAME]" at bounding box center [1185, 243] width 84 height 15
click at [729, 239] on span "RC" at bounding box center [1128, 243] width 12 height 14
click at [729, 270] on span "[PERSON_NAME]" at bounding box center [1185, 276] width 84 height 15
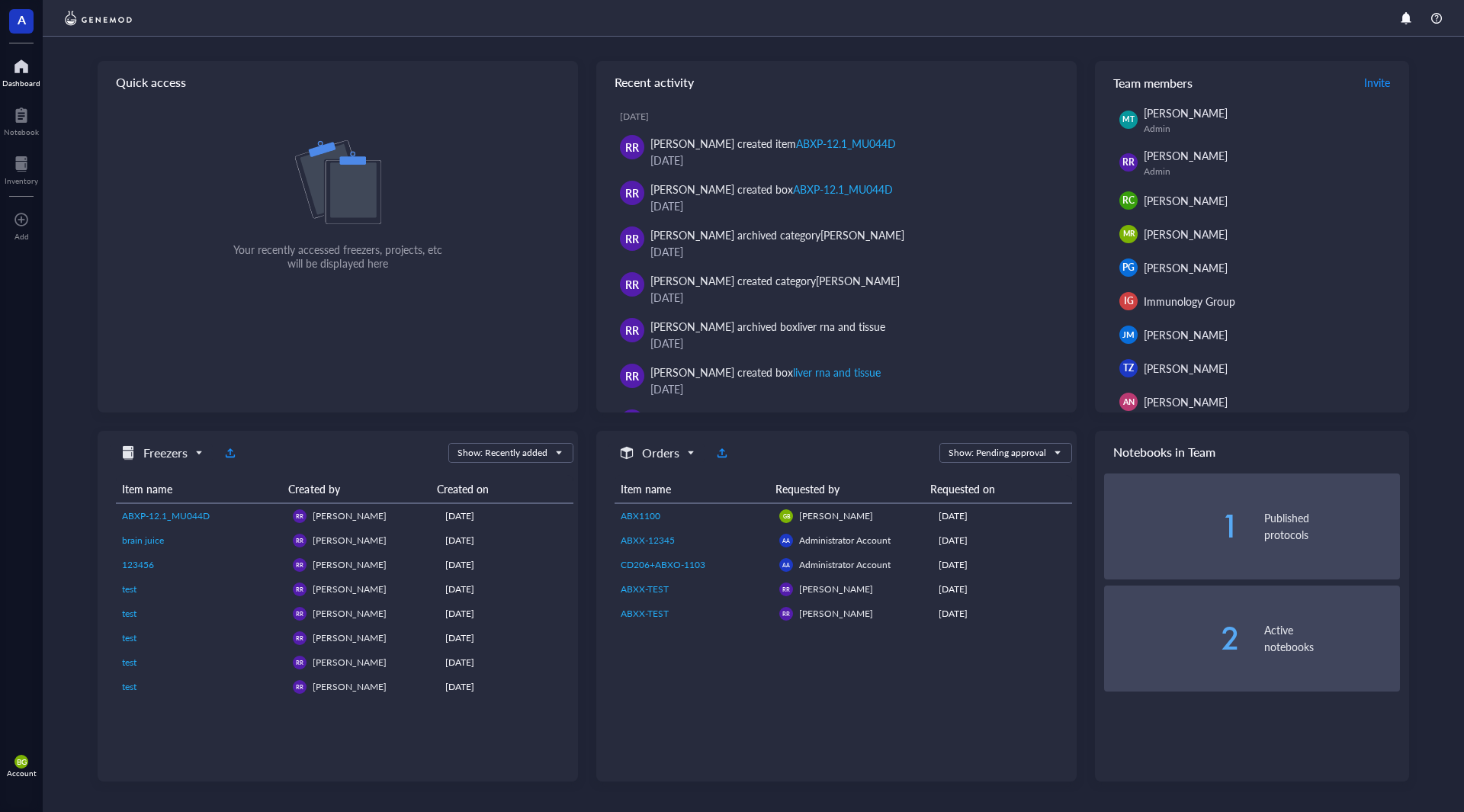
click at [729, 368] on div "TZ [PERSON_NAME]" at bounding box center [1256, 368] width 275 height 21
click at [729, 365] on span "TZ" at bounding box center [1128, 368] width 11 height 14
click at [25, 755] on span "BG" at bounding box center [21, 761] width 14 height 14
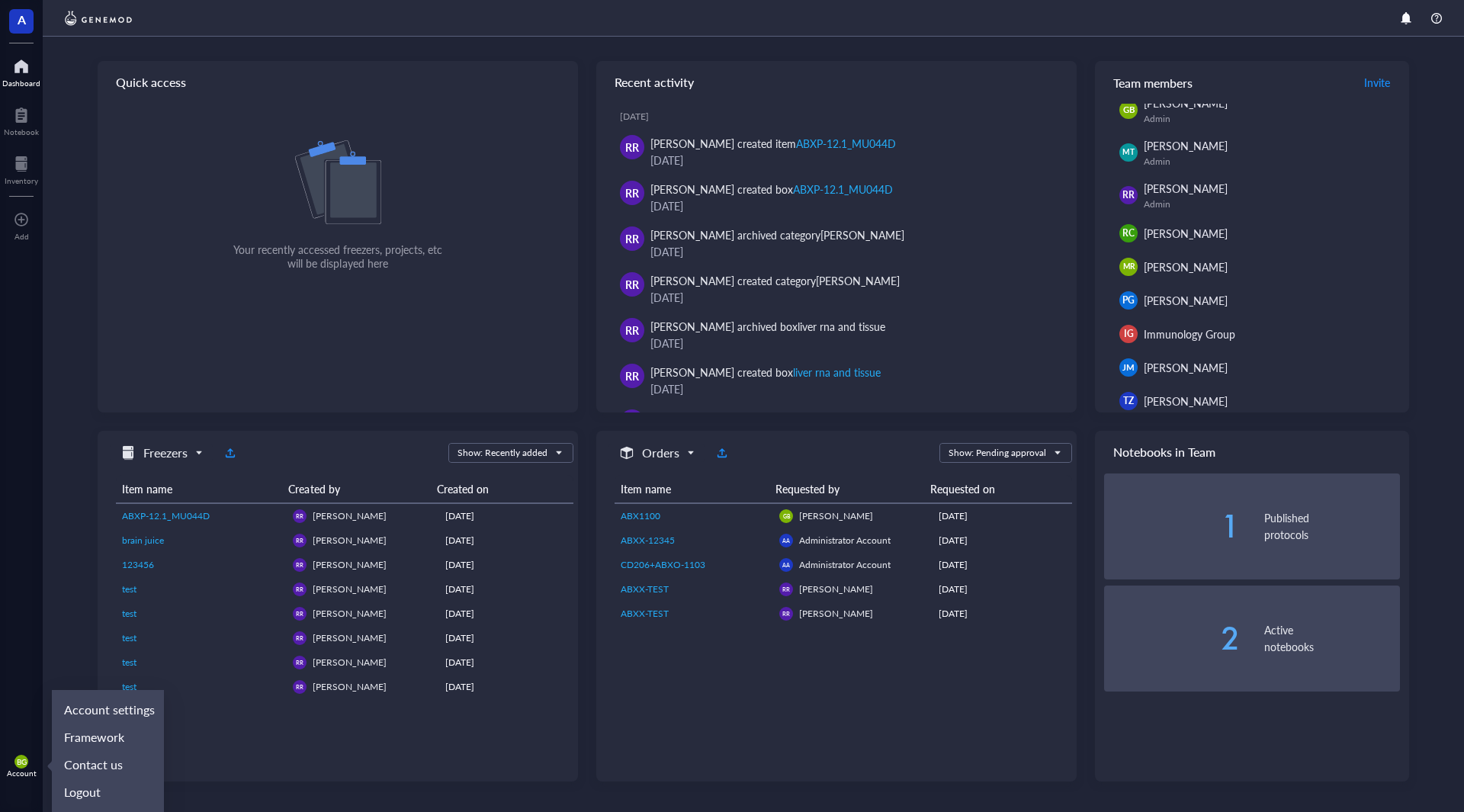
click at [729, 737] on div "Orders Show: Pending approval Item name Requested by Requested on ABX1100 GB [P…" at bounding box center [837, 607] width 480 height 352
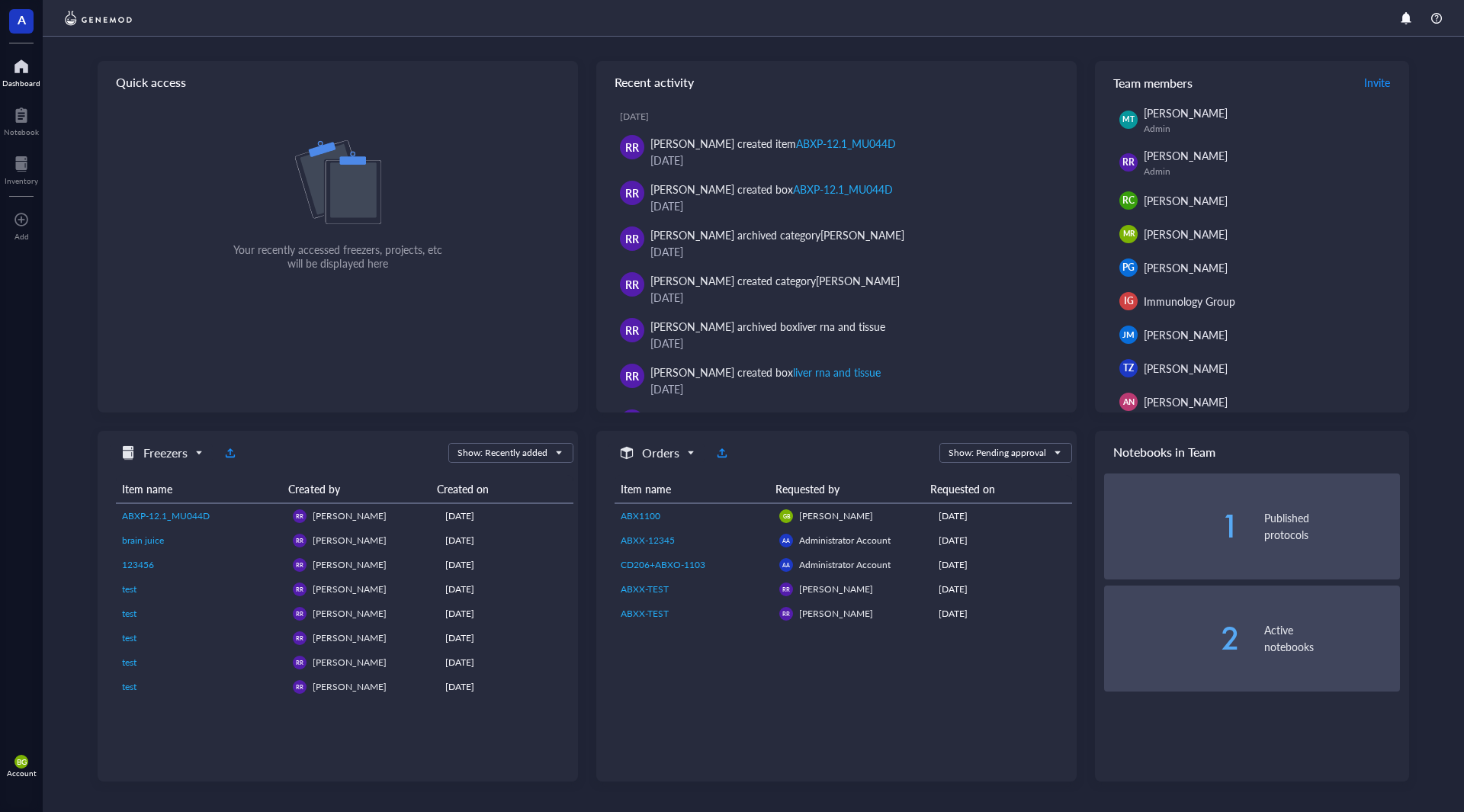
scroll to position [0, 0]
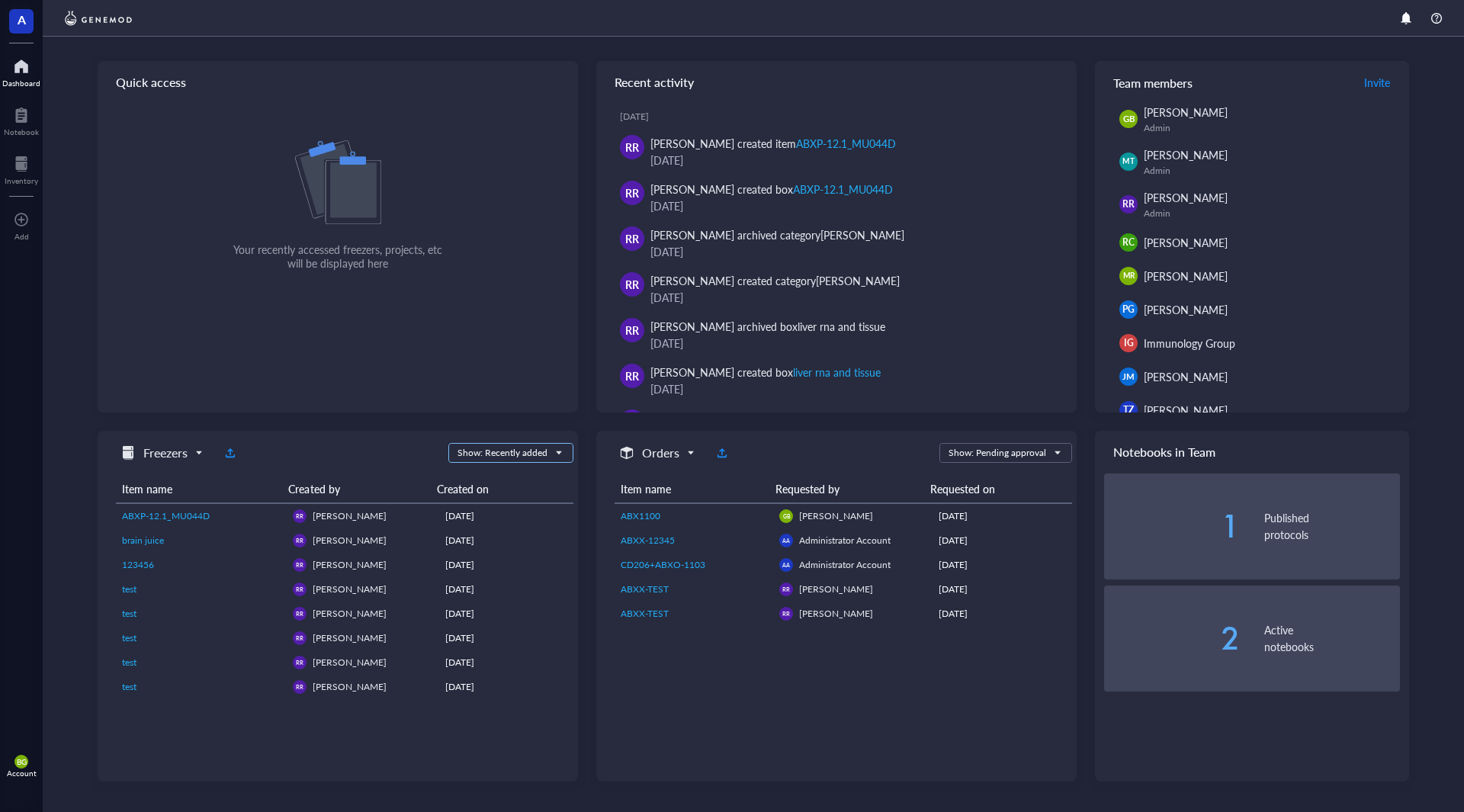
click at [549, 457] on span "Show: Recently added" at bounding box center [509, 453] width 104 height 14
click at [525, 521] on div "Show: Expiring" at bounding box center [510, 525] width 104 height 14
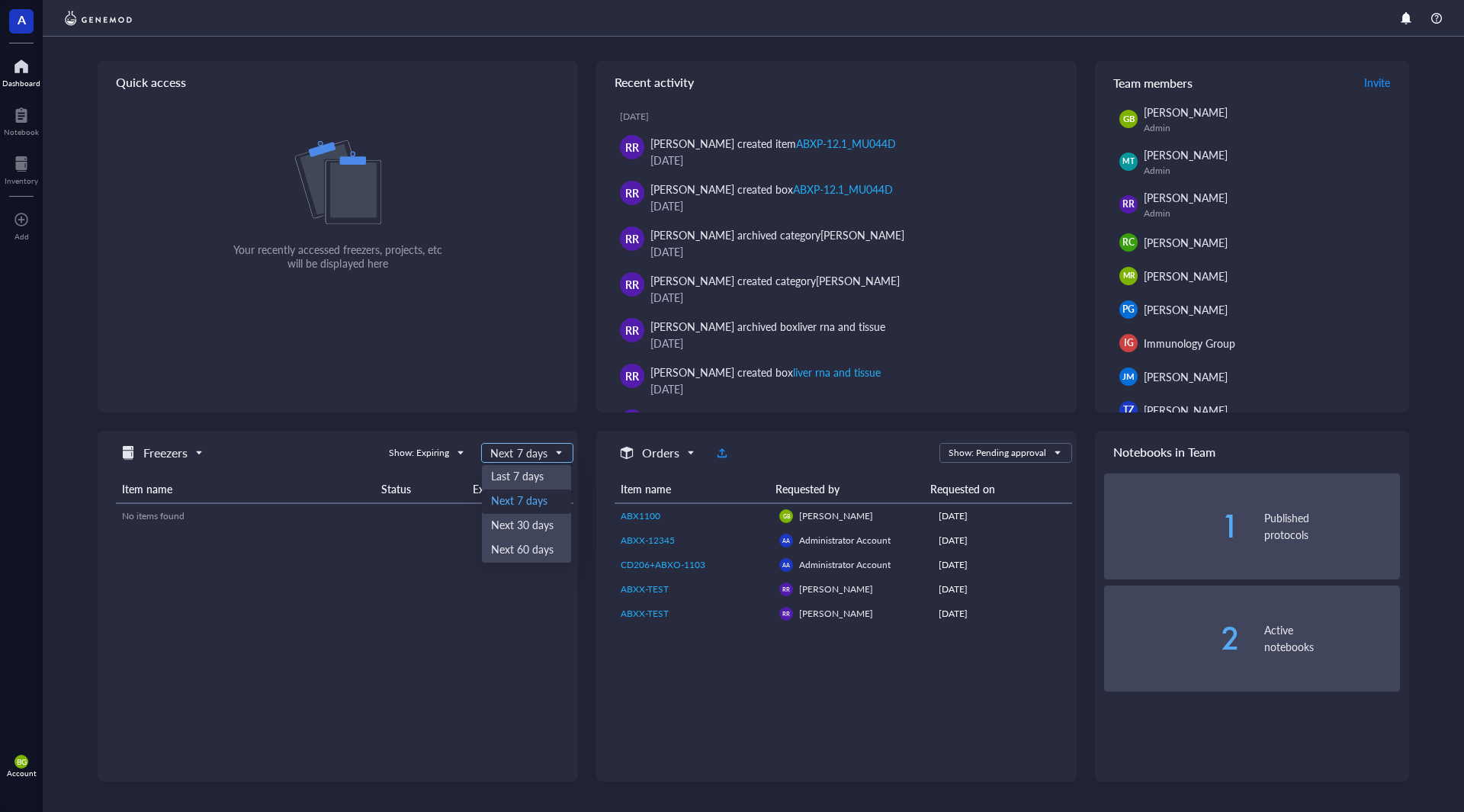
click at [538, 455] on span "Next 7 days" at bounding box center [525, 453] width 70 height 14
click at [474, 454] on div "Show: Expiring" at bounding box center [427, 453] width 94 height 19
click at [467, 494] on div "Show: Recent activity" at bounding box center [434, 500] width 90 height 14
